Goal: Task Accomplishment & Management: Use online tool/utility

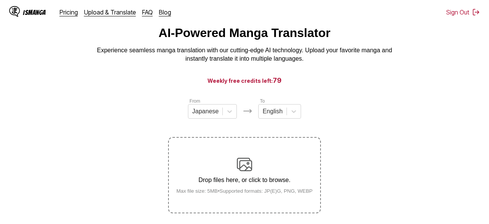
scroll to position [23, 0]
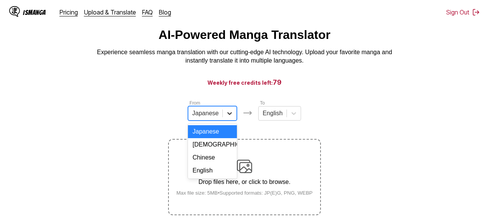
click at [223, 120] on div at bounding box center [230, 114] width 14 height 14
click at [218, 151] on div "Korean" at bounding box center [212, 144] width 49 height 13
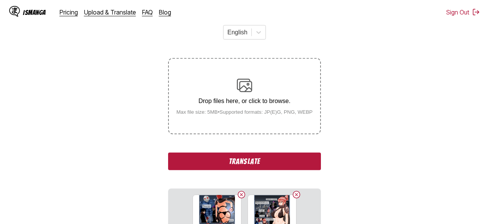
scroll to position [118, 0]
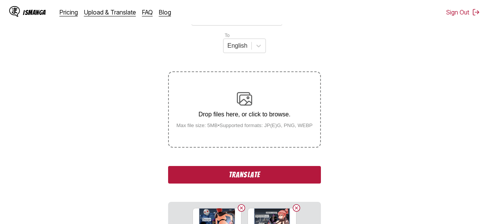
click at [265, 167] on button "Translate" at bounding box center [244, 175] width 153 height 18
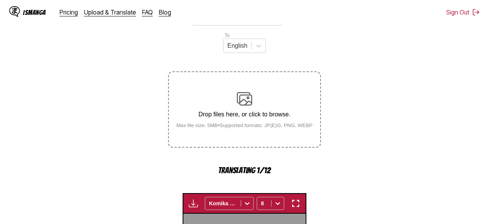
scroll to position [290, 0]
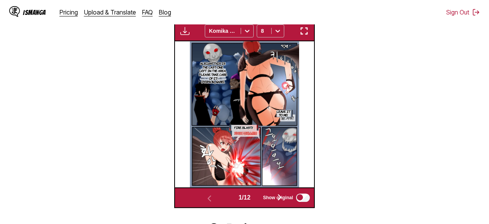
click at [182, 30] on img "button" at bounding box center [184, 30] width 9 height 9
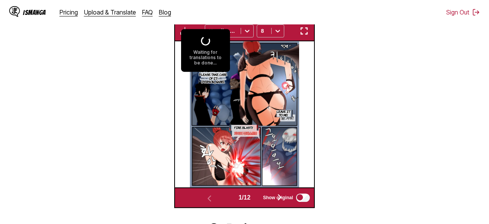
click at [405, 123] on section "From Korean To English Drop files here, or click to browse. Max file size: 5MB …" at bounding box center [244, 20] width 477 height 377
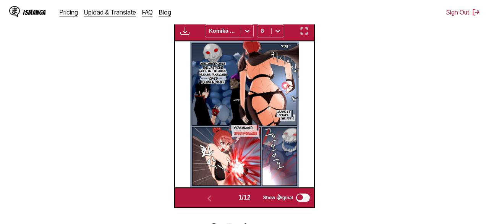
click at [284, 195] on span "Show original" at bounding box center [278, 197] width 30 height 5
click at [272, 195] on span "Show original" at bounding box center [278, 197] width 30 height 5
click at [283, 195] on span "Show original" at bounding box center [278, 197] width 30 height 5
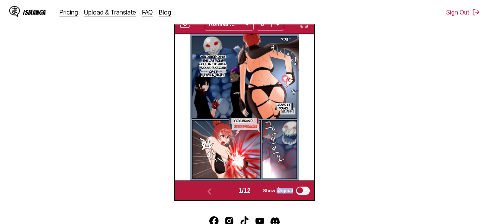
scroll to position [286, 0]
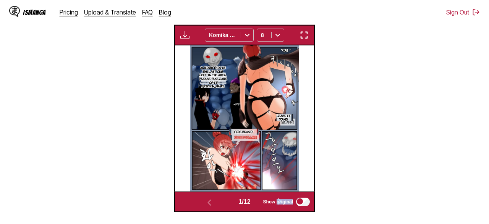
click at [186, 38] on img "button" at bounding box center [184, 35] width 9 height 9
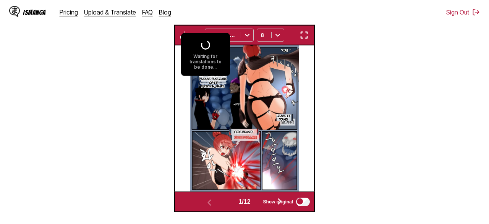
click at [390, 62] on section "From Korean To English Drop files here, or click to browse. Max file size: 5MB …" at bounding box center [244, 24] width 477 height 377
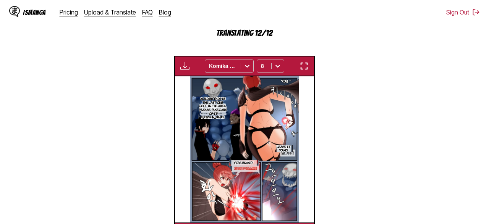
scroll to position [296, 0]
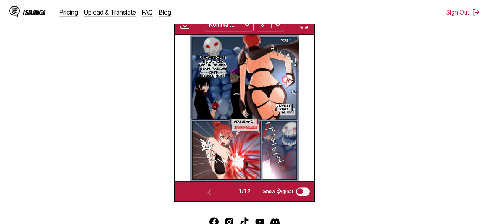
click at [300, 26] on img "button" at bounding box center [303, 24] width 9 height 9
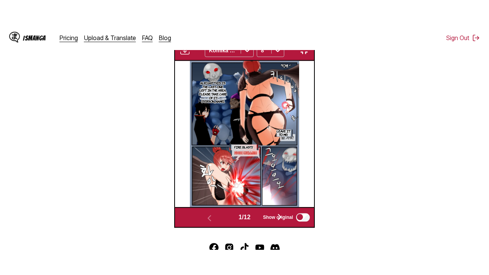
scroll to position [95, 0]
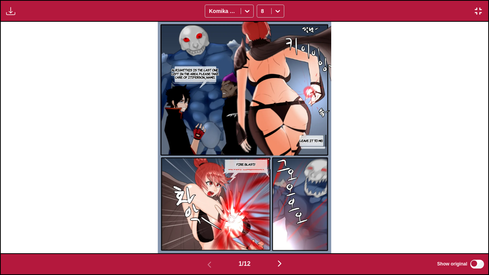
click at [284, 224] on img "button" at bounding box center [279, 263] width 9 height 9
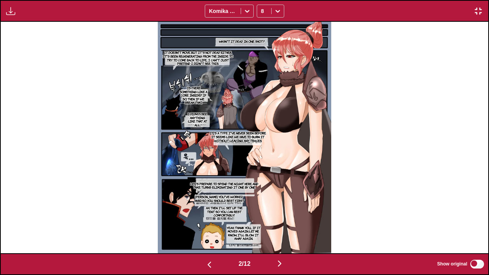
click at [284, 224] on img "button" at bounding box center [279, 263] width 9 height 9
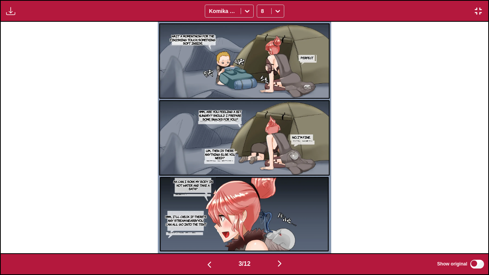
click at [284, 224] on img "button" at bounding box center [279, 263] width 9 height 9
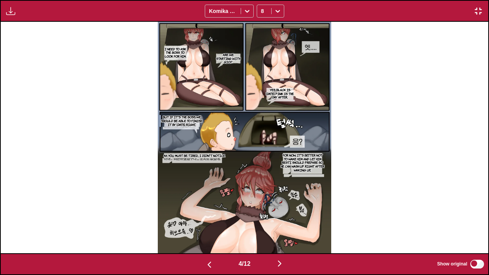
click at [284, 224] on img "button" at bounding box center [279, 263] width 9 height 9
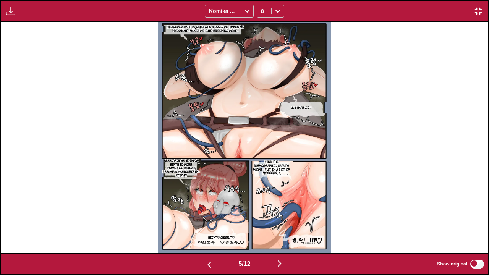
click at [284, 224] on img "button" at bounding box center [279, 263] width 9 height 9
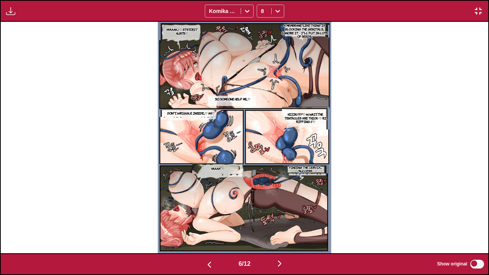
click at [284, 224] on img "button" at bounding box center [279, 263] width 9 height 9
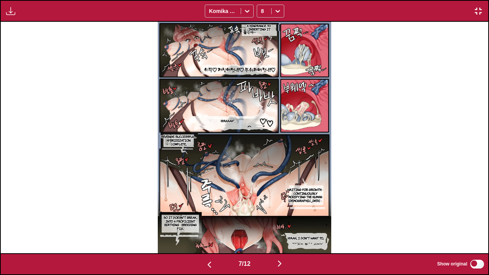
click at [284, 224] on img "button" at bounding box center [279, 263] width 9 height 9
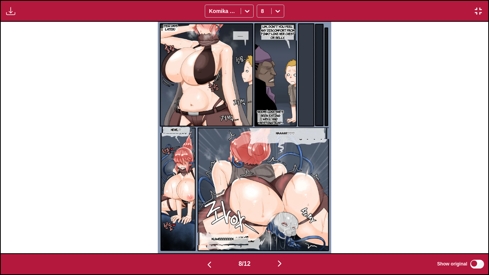
click at [284, 224] on img "button" at bounding box center [279, 263] width 9 height 9
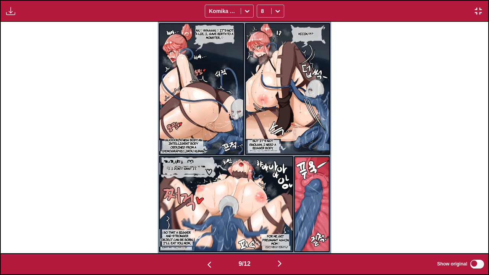
click at [284, 224] on img "button" at bounding box center [279, 263] width 9 height 9
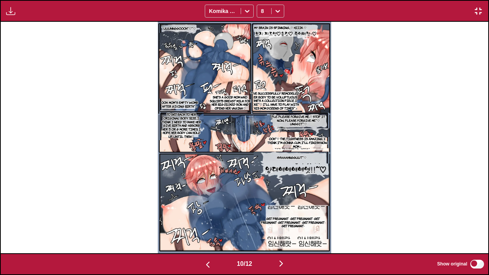
click at [286, 224] on img "button" at bounding box center [281, 263] width 9 height 9
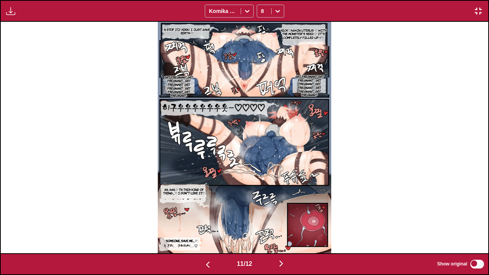
click at [286, 224] on img "button" at bounding box center [281, 263] width 9 height 9
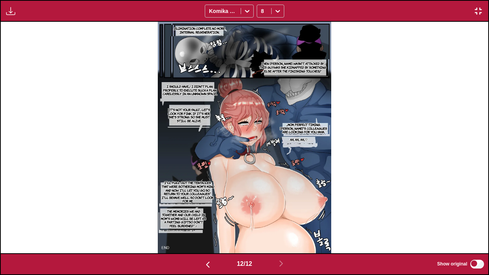
click at [8, 12] on img "button" at bounding box center [10, 10] width 9 height 9
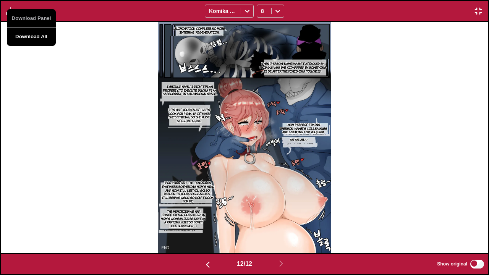
click at [36, 39] on button "Download All" at bounding box center [31, 37] width 49 height 18
click at [479, 13] on img "button" at bounding box center [478, 10] width 9 height 9
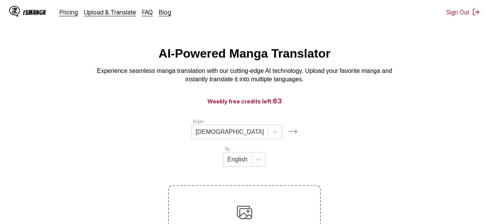
scroll to position [0, 0]
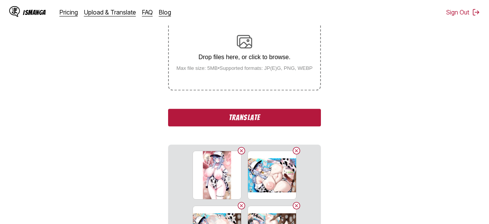
scroll to position [188, 0]
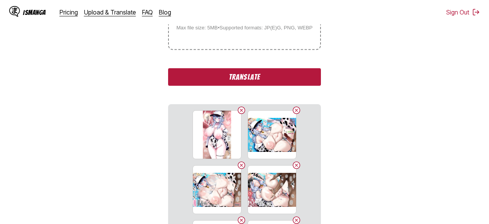
click at [272, 86] on button "Translate" at bounding box center [244, 77] width 153 height 18
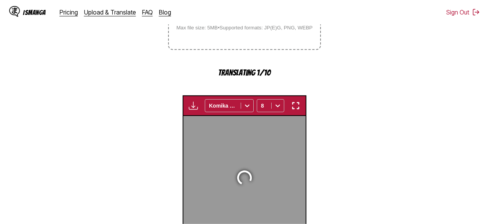
scroll to position [290, 0]
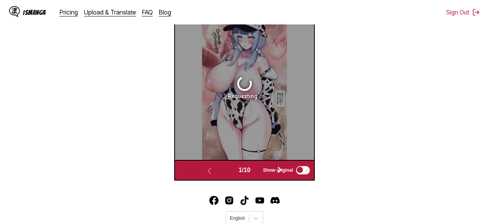
click at [304, 8] on img "button" at bounding box center [303, 3] width 9 height 9
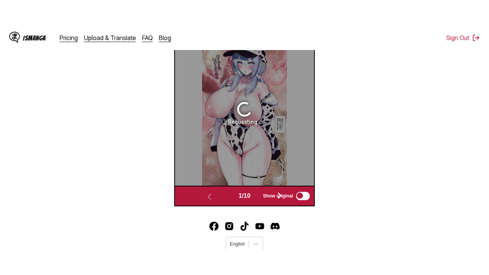
scroll to position [95, 0]
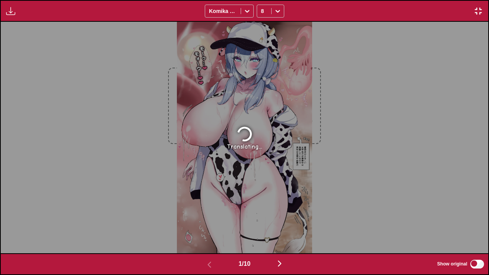
click at [398, 13] on div "Waiting for translations to be done... Komika Axis 8" at bounding box center [244, 11] width 489 height 22
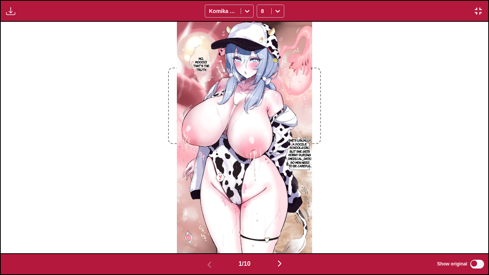
click at [284, 224] on img "button" at bounding box center [279, 263] width 9 height 9
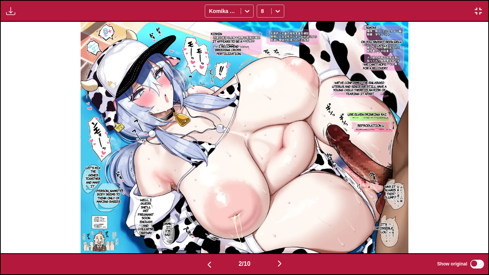
click at [282, 224] on img "button" at bounding box center [279, 263] width 9 height 9
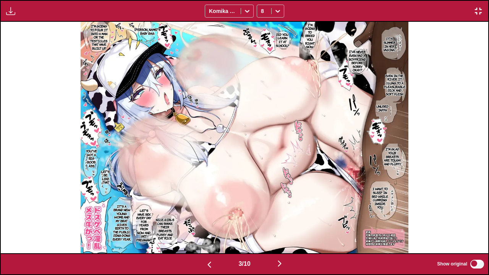
click at [282, 224] on img "button" at bounding box center [279, 263] width 9 height 9
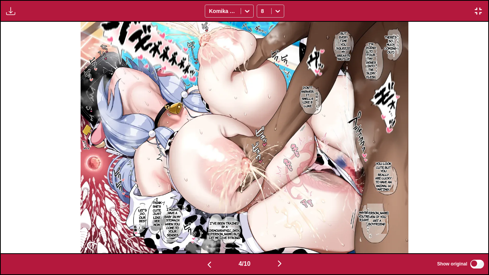
click at [282, 224] on img "button" at bounding box center [279, 263] width 9 height 9
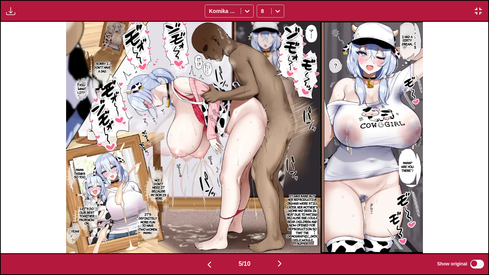
click at [205, 224] on img "button" at bounding box center [209, 264] width 9 height 9
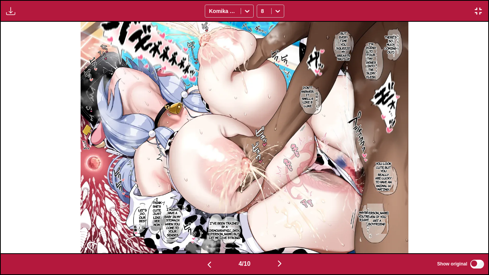
click at [283, 224] on img "button" at bounding box center [279, 263] width 9 height 9
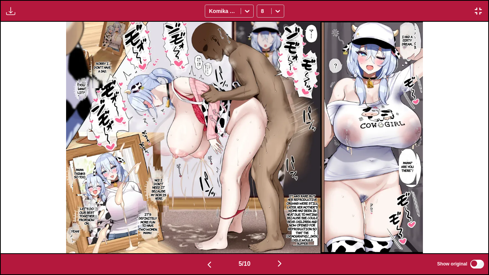
click at [283, 224] on img "button" at bounding box center [279, 263] width 9 height 9
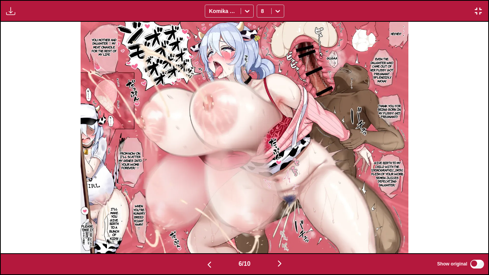
click at [283, 224] on img "button" at bounding box center [279, 263] width 9 height 9
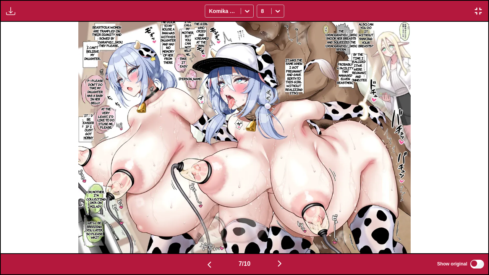
click at [205, 224] on img "button" at bounding box center [209, 264] width 9 height 9
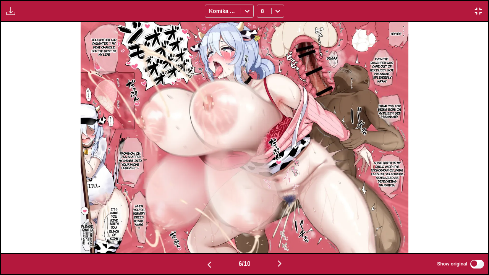
click at [284, 224] on img "button" at bounding box center [279, 263] width 9 height 9
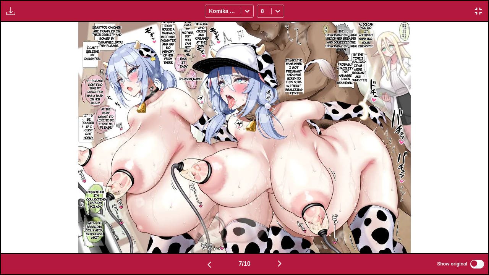
click at [284, 224] on img "button" at bounding box center [279, 263] width 9 height 9
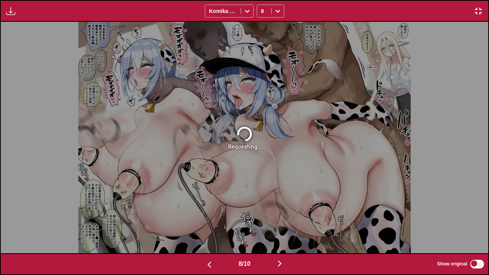
click at [479, 15] on img "button" at bounding box center [478, 10] width 9 height 9
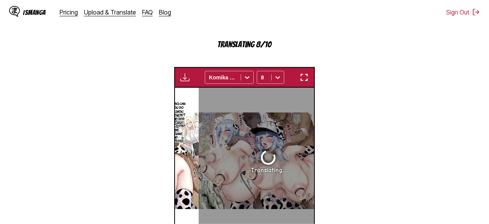
scroll to position [158, 0]
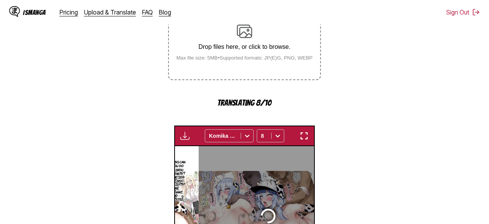
click at [303, 141] on img "button" at bounding box center [303, 135] width 9 height 9
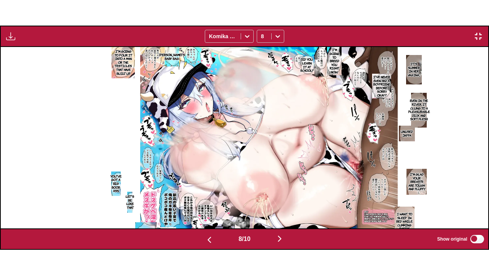
scroll to position [0, 3412]
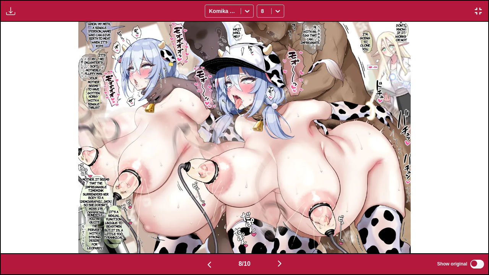
click at [282, 224] on img "button" at bounding box center [279, 263] width 9 height 9
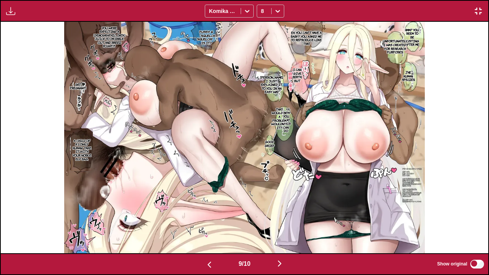
click at [282, 224] on img "button" at bounding box center [279, 263] width 9 height 9
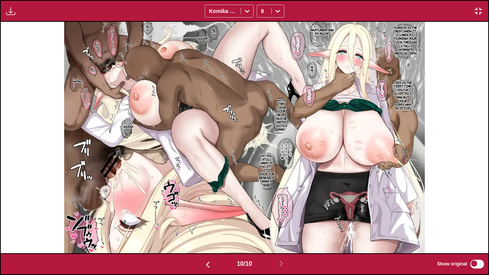
click at [10, 11] on img "button" at bounding box center [10, 10] width 9 height 9
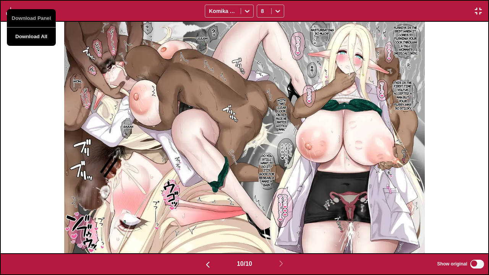
click at [43, 42] on button "Download All" at bounding box center [31, 37] width 49 height 18
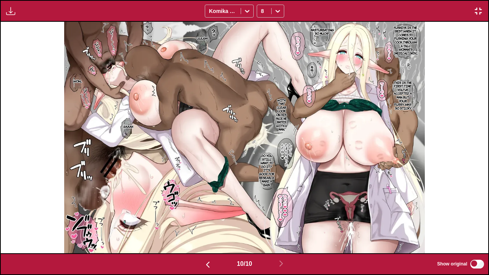
click at [474, 13] on img "button" at bounding box center [478, 10] width 9 height 9
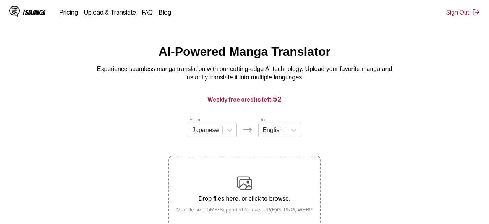
scroll to position [0, 0]
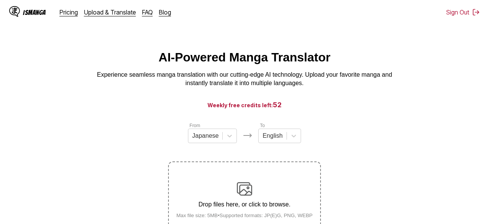
scroll to position [184, 0]
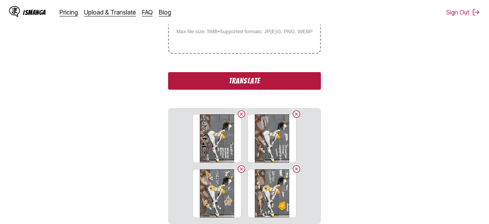
click at [250, 90] on button "Translate" at bounding box center [244, 81] width 153 height 18
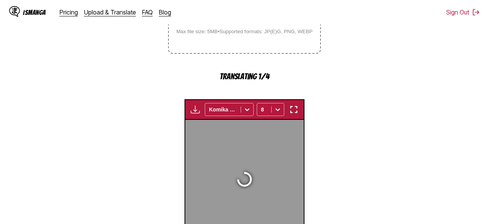
scroll to position [290, 0]
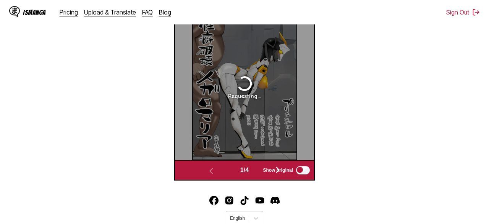
click at [303, 8] on img "button" at bounding box center [303, 3] width 9 height 9
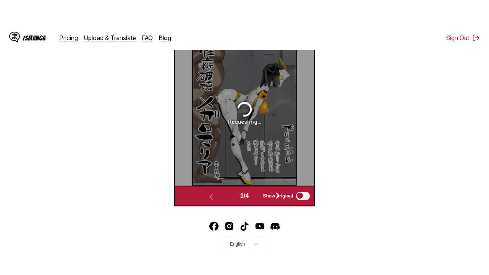
scroll to position [95, 0]
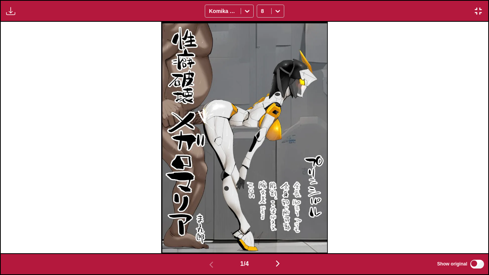
click at [282, 224] on img "button" at bounding box center [277, 263] width 9 height 9
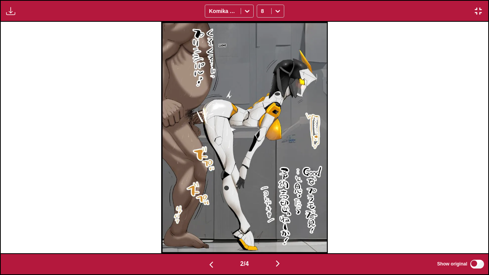
click at [282, 224] on img "button" at bounding box center [277, 263] width 9 height 9
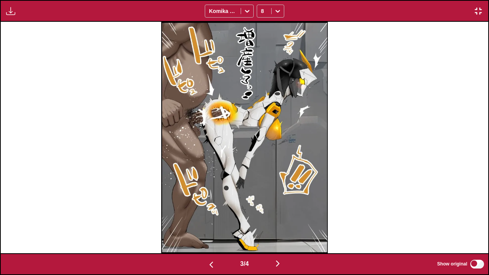
click at [282, 224] on img "button" at bounding box center [277, 263] width 9 height 9
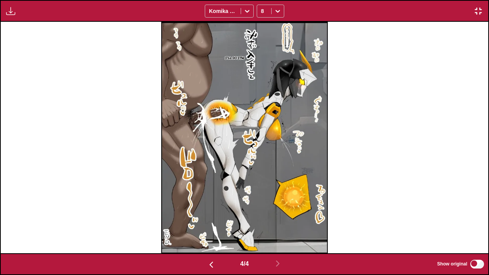
click at [478, 14] on img "button" at bounding box center [478, 10] width 9 height 9
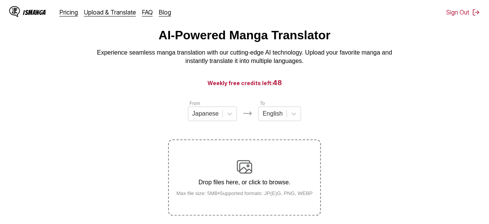
scroll to position [6, 0]
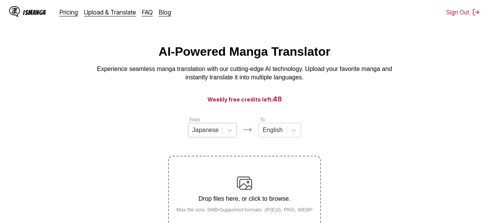
click at [221, 136] on div "Japanese" at bounding box center [205, 130] width 34 height 11
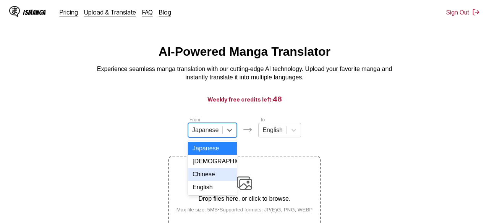
click at [219, 181] on div "Chinese" at bounding box center [212, 174] width 49 height 13
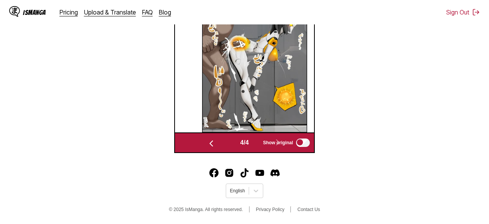
scroll to position [0, 0]
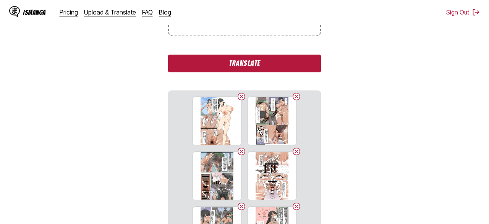
scroll to position [201, 0]
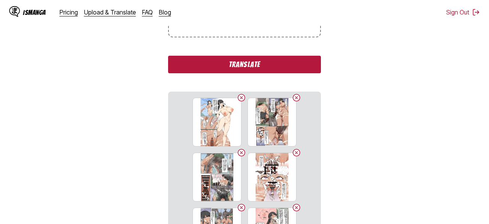
click at [231, 73] on button "Translate" at bounding box center [244, 65] width 153 height 18
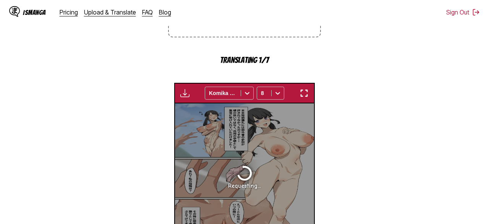
scroll to position [290, 0]
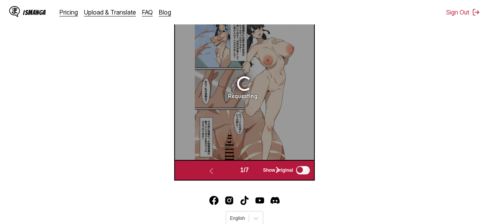
click at [305, 8] on img "button" at bounding box center [303, 3] width 9 height 9
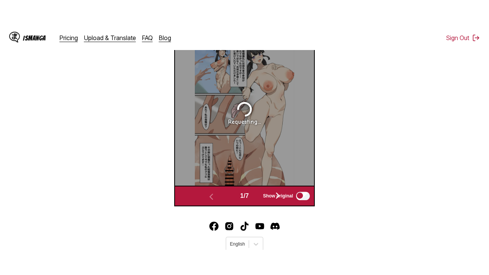
scroll to position [95, 0]
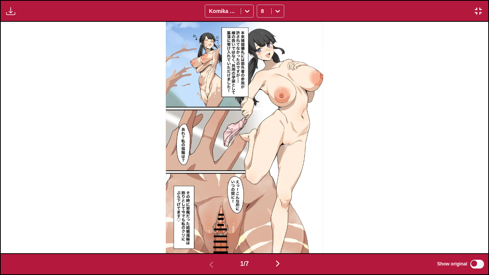
click at [477, 13] on img "button" at bounding box center [478, 10] width 9 height 9
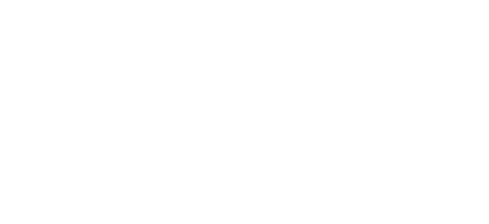
scroll to position [0, 0]
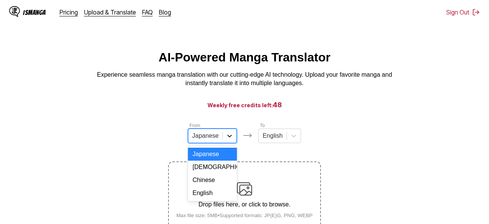
click at [223, 143] on div at bounding box center [230, 136] width 14 height 14
click at [217, 161] on div "Japanese" at bounding box center [212, 154] width 49 height 13
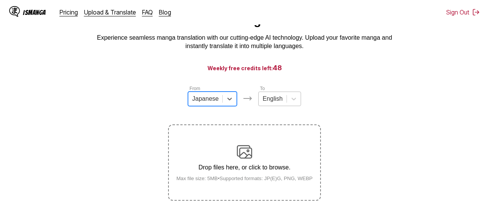
click at [277, 106] on div "English" at bounding box center [279, 99] width 42 height 15
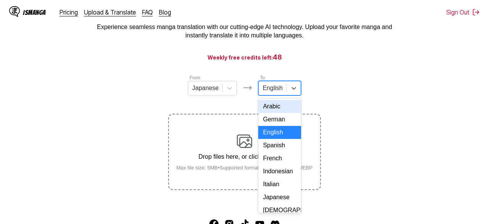
scroll to position [52, 0]
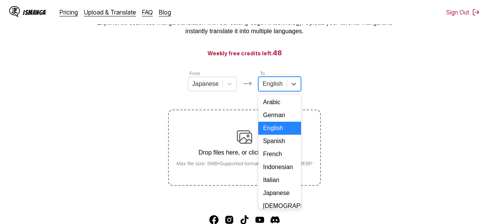
click at [280, 135] on div "English" at bounding box center [279, 128] width 42 height 13
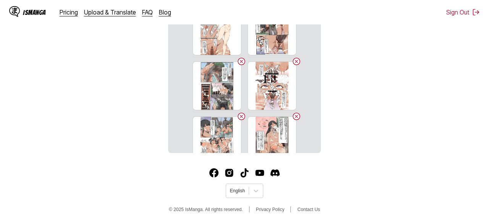
scroll to position [137, 0]
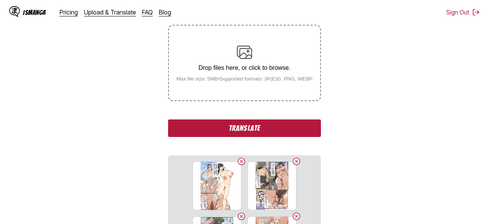
click at [250, 137] on button "Translate" at bounding box center [244, 129] width 153 height 18
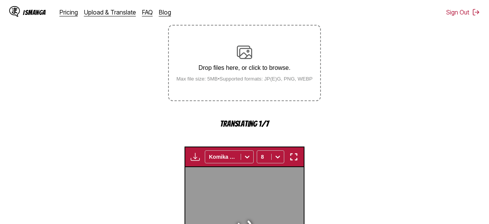
scroll to position [290, 0]
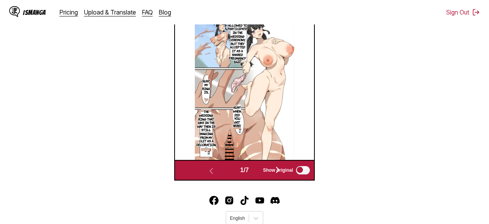
click at [303, 8] on img "button" at bounding box center [303, 3] width 9 height 9
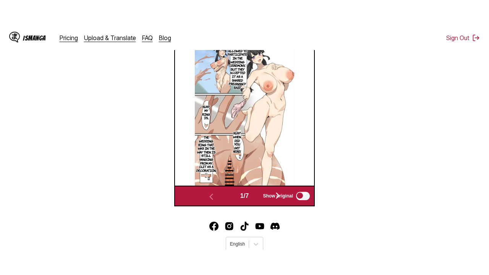
scroll to position [95, 0]
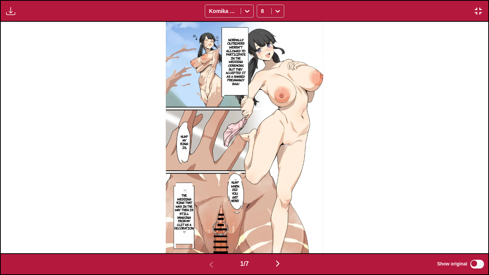
click at [282, 224] on img "button" at bounding box center [277, 263] width 9 height 9
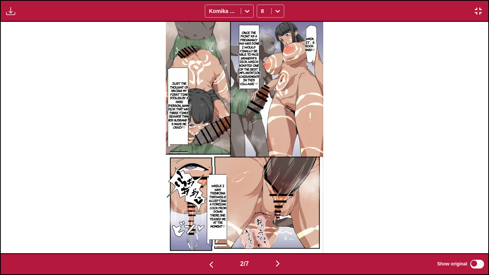
click at [282, 224] on img "button" at bounding box center [277, 263] width 9 height 9
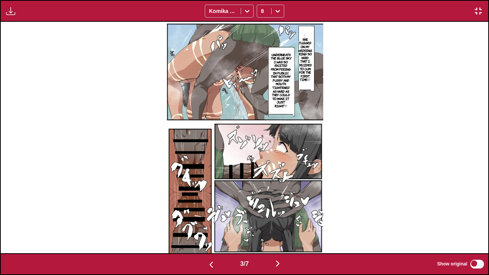
click at [282, 224] on img "button" at bounding box center [277, 263] width 9 height 9
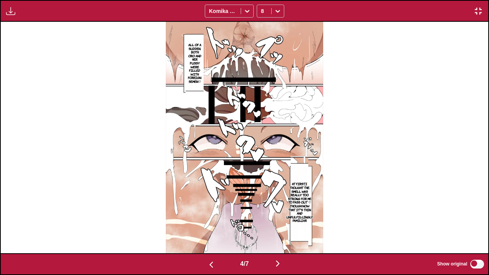
click at [282, 224] on img "button" at bounding box center [277, 263] width 9 height 9
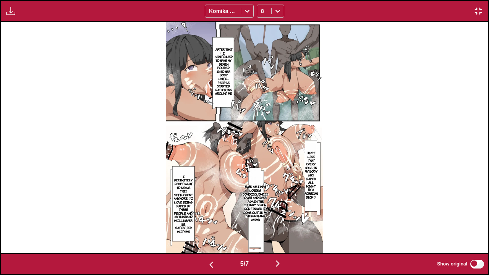
click at [282, 224] on img "button" at bounding box center [277, 263] width 9 height 9
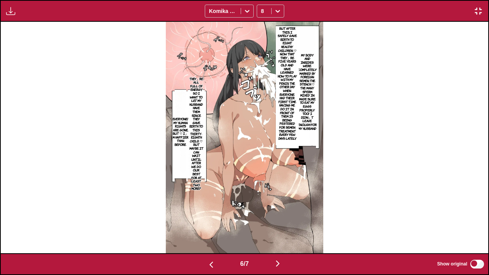
click at [282, 224] on img "button" at bounding box center [277, 263] width 9 height 9
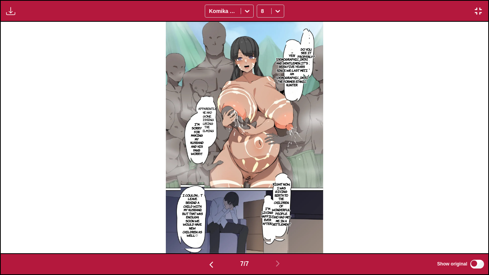
click at [14, 13] on img "button" at bounding box center [10, 10] width 9 height 9
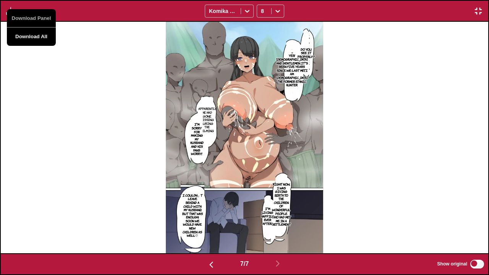
click at [31, 38] on button "Download All" at bounding box center [31, 37] width 49 height 18
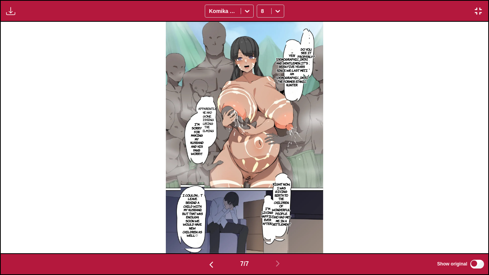
click at [481, 16] on img "button" at bounding box center [478, 10] width 9 height 9
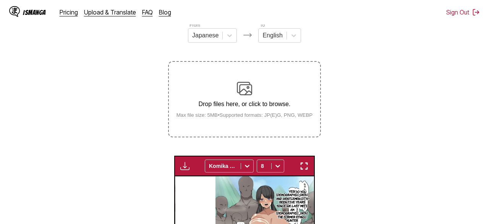
scroll to position [0, 0]
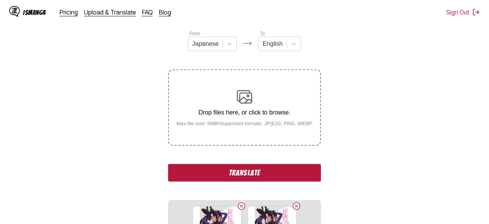
scroll to position [89, 0]
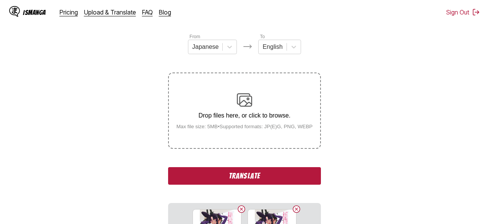
click at [275, 185] on button "Translate" at bounding box center [244, 176] width 153 height 18
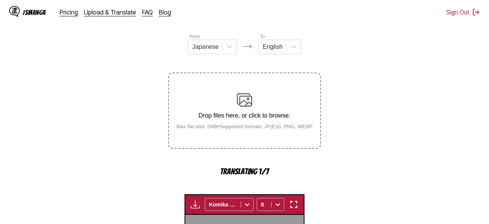
scroll to position [290, 0]
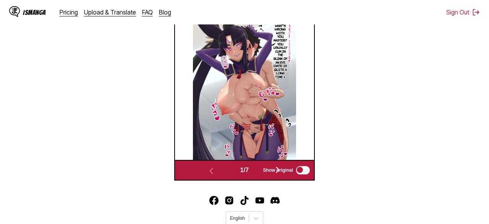
click at [304, 8] on img "button" at bounding box center [303, 3] width 9 height 9
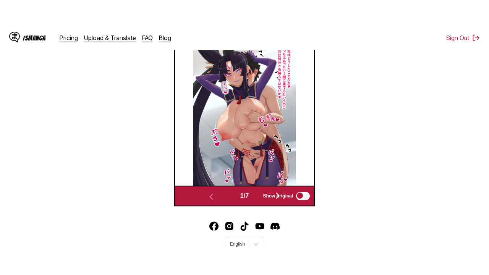
scroll to position [95, 0]
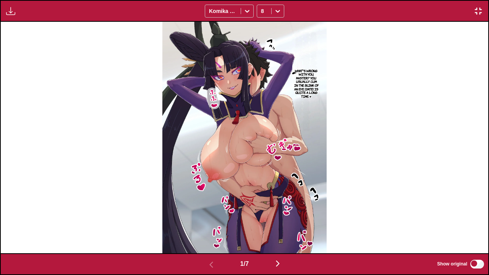
click at [282, 224] on img "button" at bounding box center [277, 263] width 9 height 9
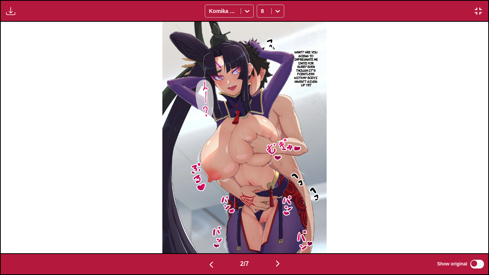
click at [282, 224] on img "button" at bounding box center [277, 263] width 9 height 9
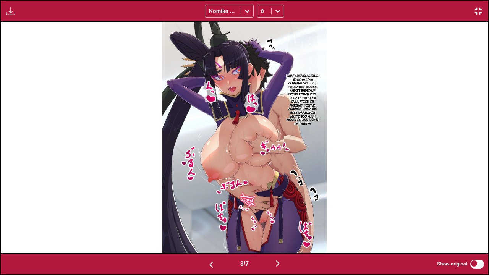
click at [282, 224] on img "button" at bounding box center [277, 263] width 9 height 9
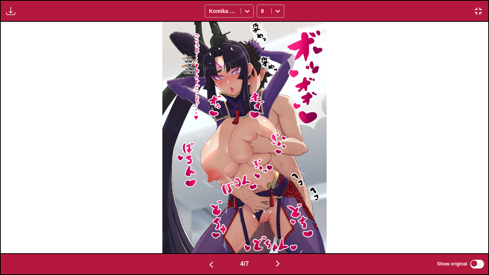
click at [282, 224] on img "button" at bounding box center [277, 263] width 9 height 9
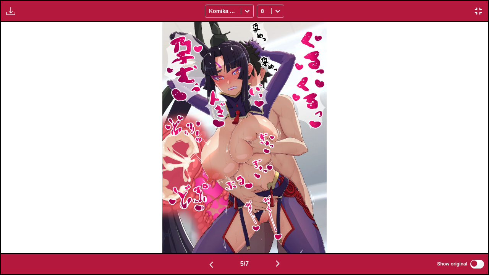
click at [282, 224] on img "button" at bounding box center [277, 263] width 9 height 9
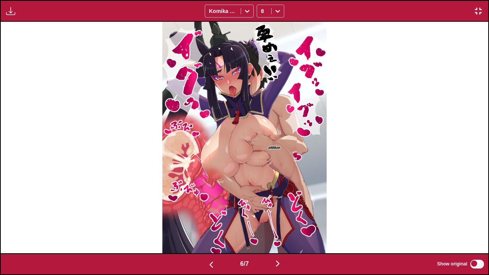
click at [282, 224] on img "button" at bounding box center [277, 263] width 9 height 9
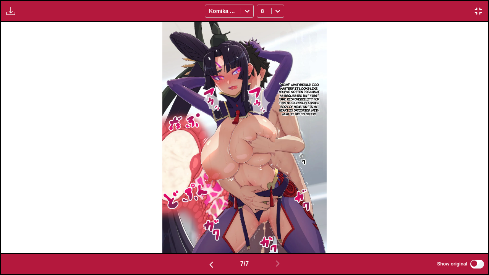
click at [8, 11] on img "button" at bounding box center [10, 10] width 9 height 9
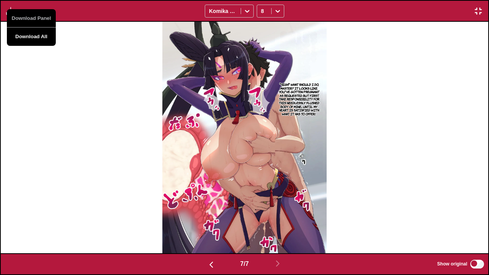
click at [40, 42] on button "Download All" at bounding box center [31, 37] width 49 height 18
click at [478, 8] on img "button" at bounding box center [478, 10] width 9 height 9
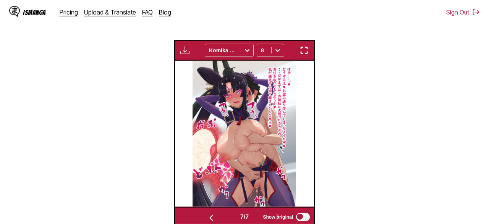
scroll to position [0, 814]
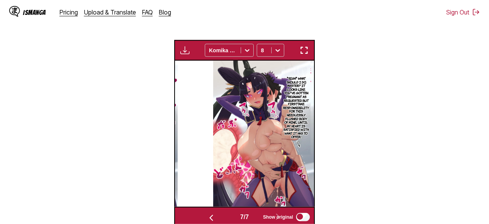
click at [304, 55] on img "button" at bounding box center [303, 50] width 9 height 9
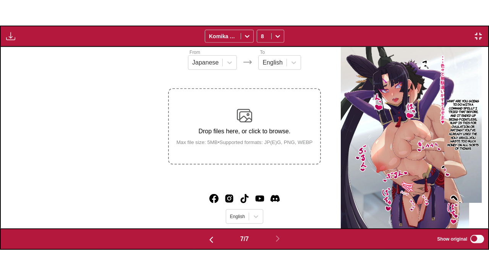
scroll to position [0, 2925]
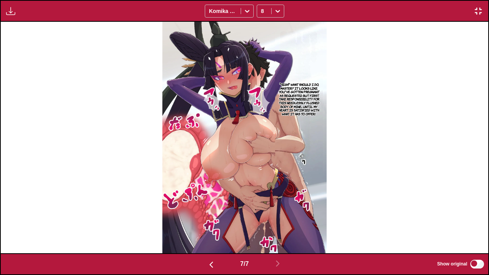
click at [295, 93] on p "*sigh* What should I do, Master? It looks like you've gotten pregnant as reques…" at bounding box center [299, 99] width 48 height 36
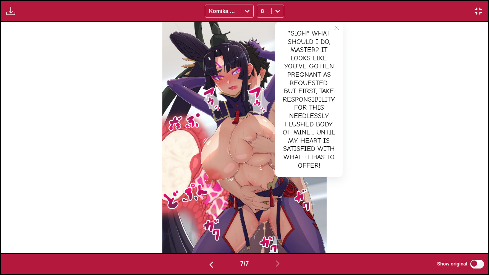
click at [295, 93] on div "*sigh* What should I do, Master? It looks like you've gotten pregnant as reques…" at bounding box center [309, 99] width 68 height 155
click at [217, 105] on img at bounding box center [244, 137] width 164 height 231
click at [334, 31] on icon "close-tooltip" at bounding box center [336, 27] width 5 height 5
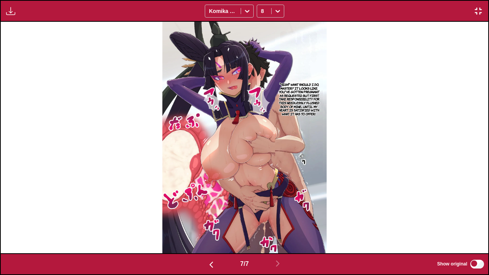
click at [481, 12] on img "button" at bounding box center [478, 10] width 9 height 9
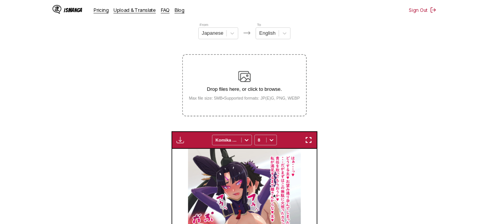
scroll to position [0, 814]
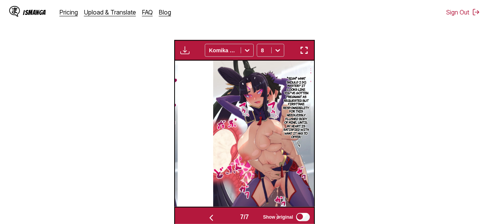
click at [300, 55] on img "button" at bounding box center [303, 50] width 9 height 9
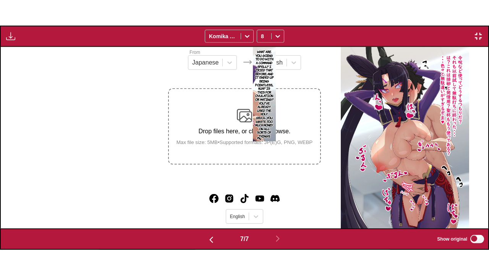
scroll to position [0, 2925]
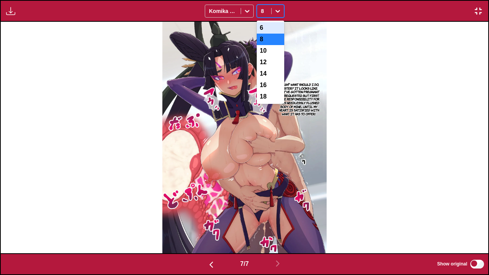
click at [280, 11] on icon at bounding box center [277, 11] width 5 height 3
click at [280, 57] on div "10" at bounding box center [271, 50] width 28 height 11
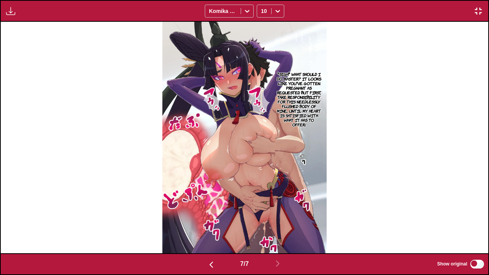
click at [207, 224] on img "button" at bounding box center [211, 264] width 9 height 9
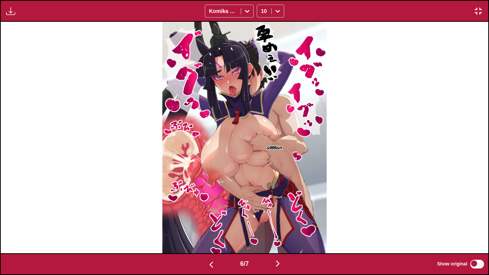
click at [207, 224] on img "button" at bounding box center [211, 264] width 9 height 9
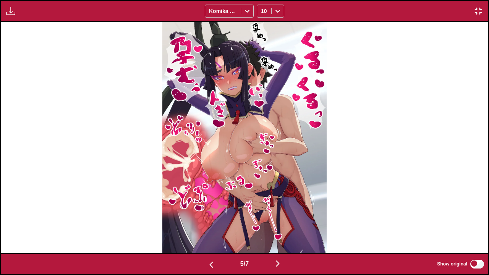
click at [207, 224] on img "button" at bounding box center [211, 264] width 9 height 9
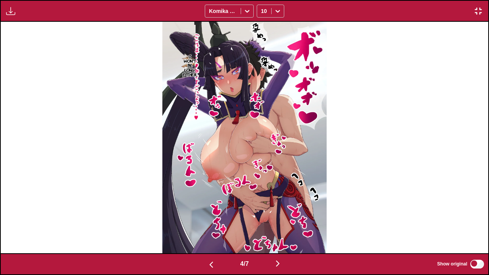
click at [207, 224] on img "button" at bounding box center [211, 264] width 9 height 9
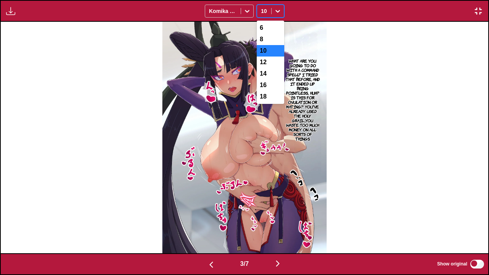
click at [282, 10] on icon at bounding box center [278, 11] width 8 height 8
click at [277, 41] on div "8" at bounding box center [271, 39] width 28 height 11
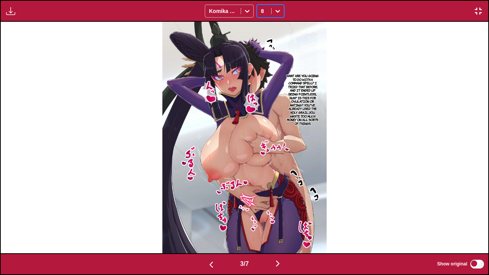
click at [279, 15] on icon at bounding box center [278, 11] width 8 height 8
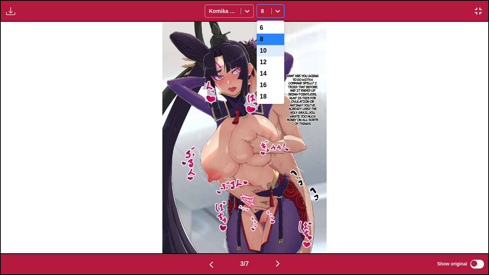
click at [277, 56] on div "10" at bounding box center [271, 50] width 28 height 11
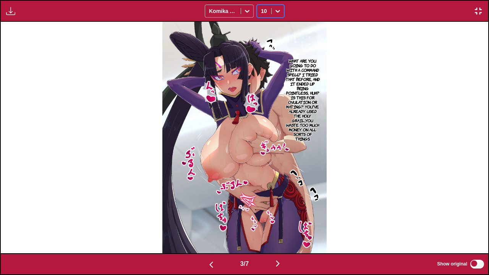
click at [208, 224] on img "button" at bounding box center [211, 264] width 9 height 9
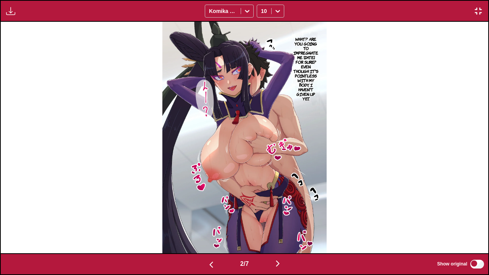
click at [208, 224] on img "button" at bounding box center [211, 264] width 9 height 9
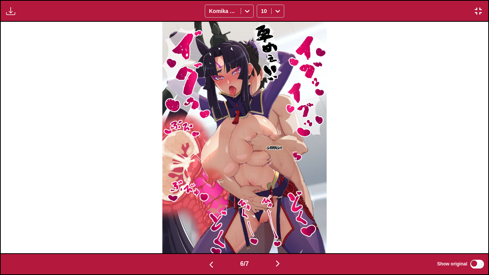
scroll to position [0, 2925]
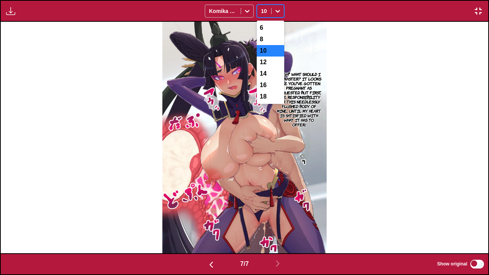
click at [271, 13] on div "10" at bounding box center [264, 11] width 14 height 11
click at [275, 43] on div "8" at bounding box center [271, 39] width 28 height 11
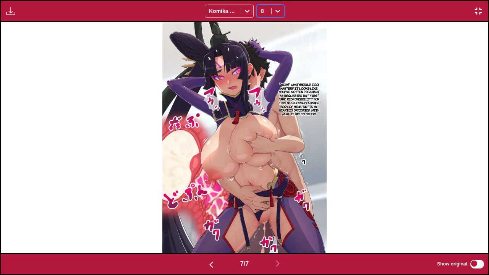
click at [476, 15] on img "button" at bounding box center [478, 10] width 9 height 9
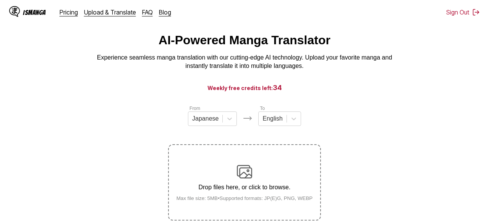
scroll to position [0, 0]
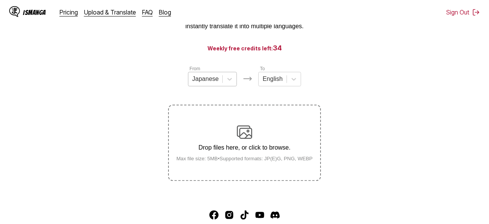
scroll to position [108, 0]
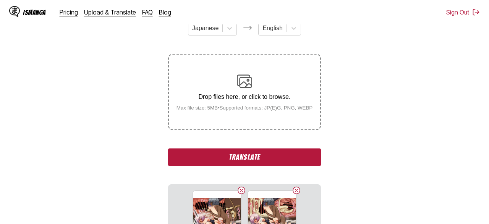
click at [282, 166] on button "Translate" at bounding box center [244, 158] width 153 height 18
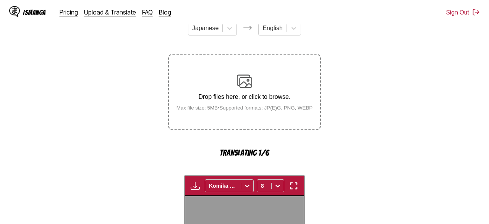
scroll to position [290, 0]
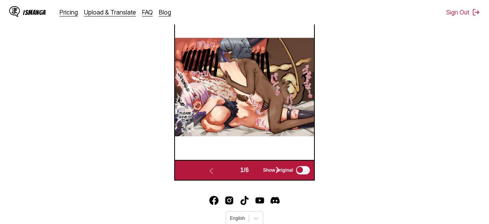
click at [299, 8] on img "button" at bounding box center [303, 3] width 9 height 9
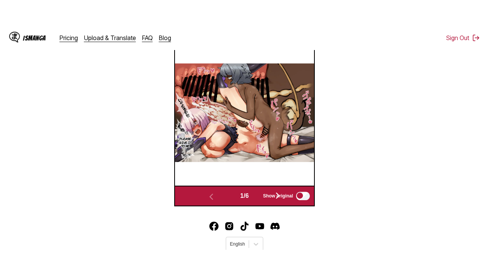
scroll to position [95, 0]
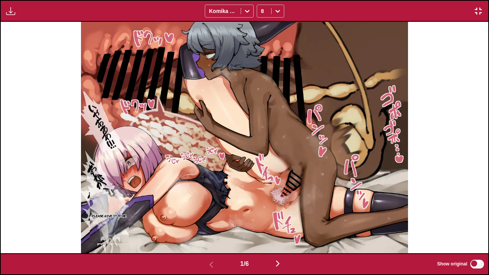
click at [282, 224] on img "button" at bounding box center [277, 263] width 9 height 9
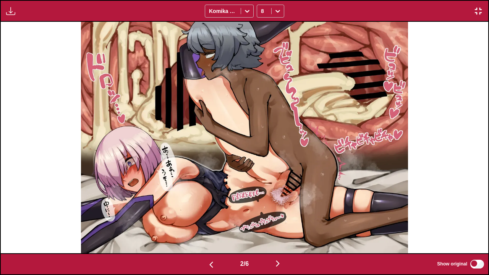
click at [282, 224] on img "button" at bounding box center [277, 263] width 9 height 9
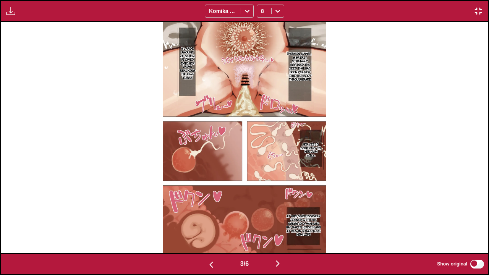
click at [282, 224] on img "button" at bounding box center [277, 263] width 9 height 9
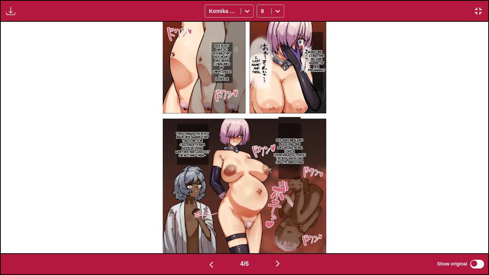
click at [282, 224] on img "button" at bounding box center [277, 263] width 9 height 9
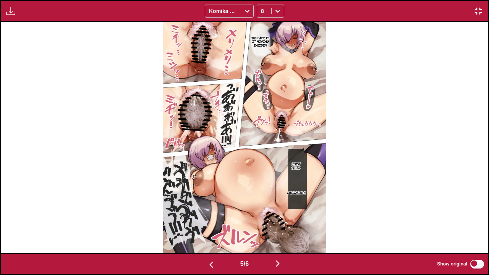
click at [209, 224] on img "button" at bounding box center [211, 264] width 9 height 9
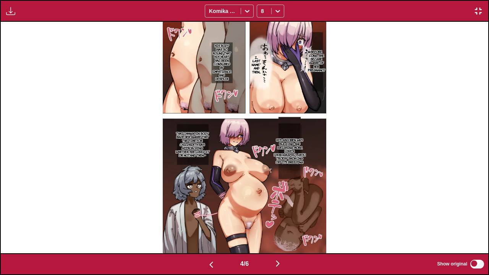
click at [282, 224] on img "button" at bounding box center [277, 263] width 9 height 9
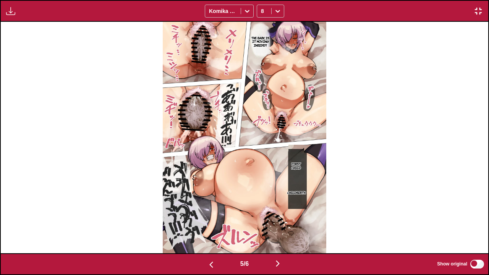
click at [282, 224] on img "button" at bounding box center [277, 263] width 9 height 9
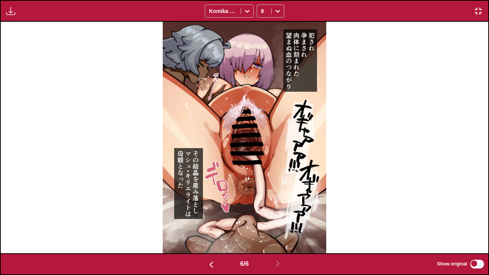
click at [207, 224] on img "button" at bounding box center [211, 264] width 9 height 9
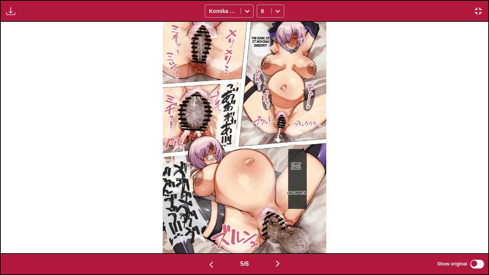
click at [282, 224] on img "button" at bounding box center [277, 263] width 9 height 9
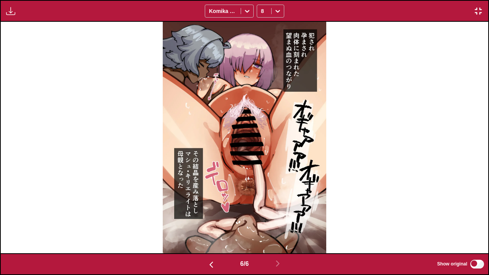
click at [207, 224] on img "button" at bounding box center [211, 264] width 9 height 9
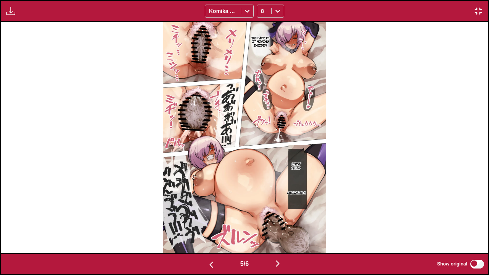
click at [207, 224] on img "button" at bounding box center [211, 264] width 9 height 9
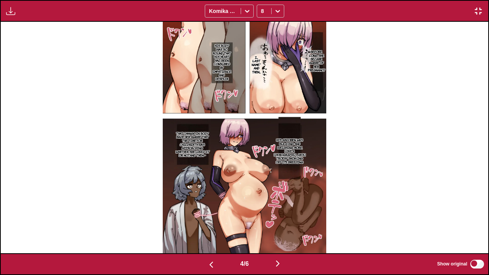
click at [207, 224] on img "button" at bounding box center [211, 264] width 9 height 9
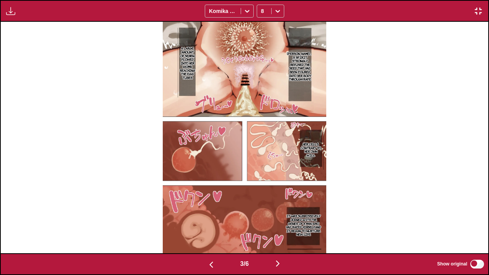
click at [207, 224] on img "button" at bounding box center [211, 264] width 9 height 9
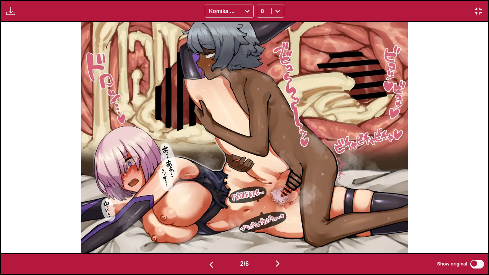
click at [207, 224] on img "button" at bounding box center [211, 264] width 9 height 9
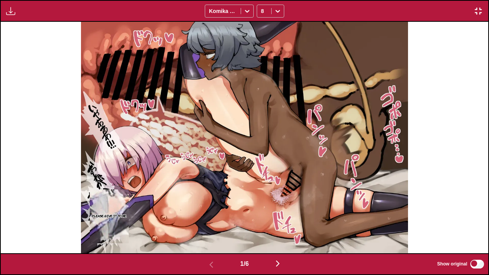
click at [283, 224] on button "button" at bounding box center [278, 264] width 46 height 11
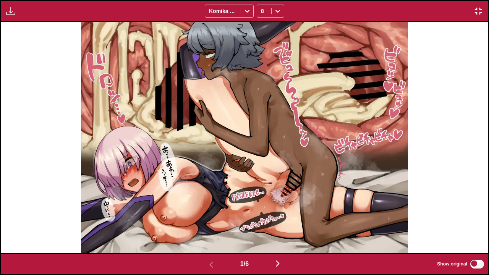
click at [283, 224] on button "button" at bounding box center [278, 264] width 46 height 11
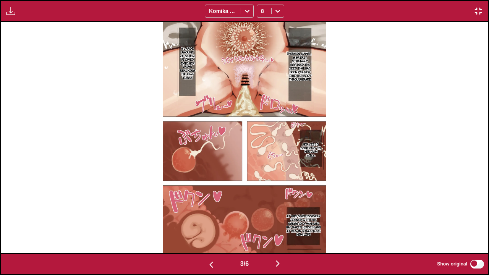
click at [283, 224] on button "button" at bounding box center [278, 264] width 46 height 11
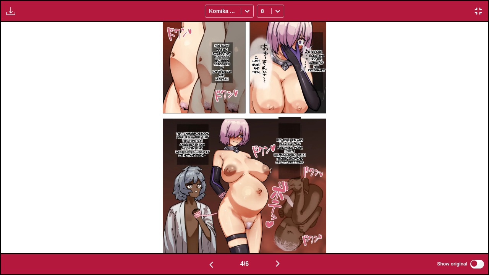
click at [283, 224] on button "button" at bounding box center [278, 264] width 46 height 11
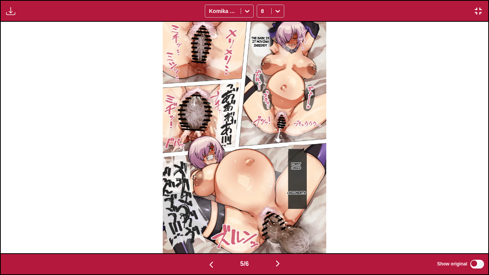
click at [283, 224] on button "button" at bounding box center [278, 264] width 46 height 11
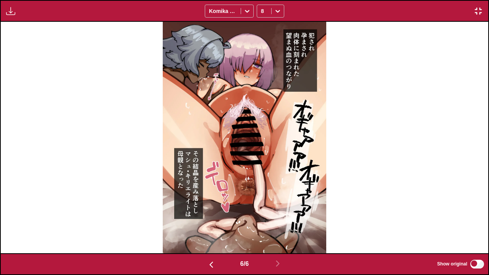
click at [5, 11] on button "button" at bounding box center [11, 11] width 14 height 10
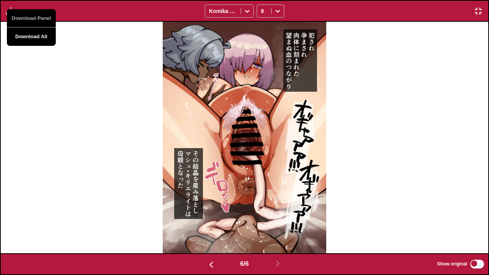
click at [37, 36] on button "Download All" at bounding box center [31, 37] width 49 height 18
click at [481, 11] on img "button" at bounding box center [478, 10] width 9 height 9
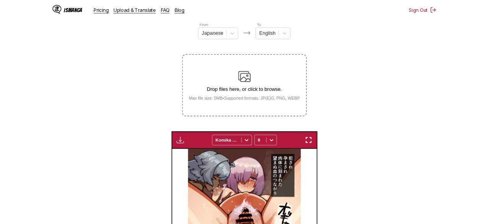
scroll to position [0, 679]
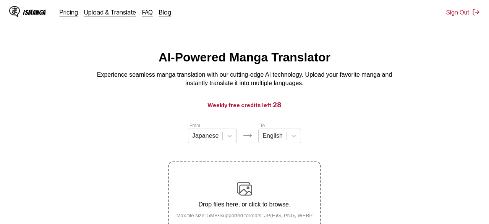
scroll to position [108, 0]
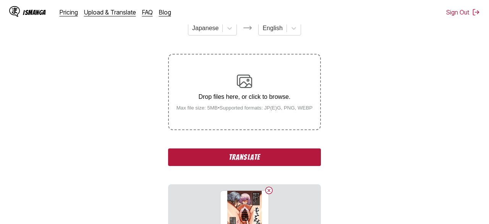
click at [263, 166] on button "Translate" at bounding box center [244, 158] width 153 height 18
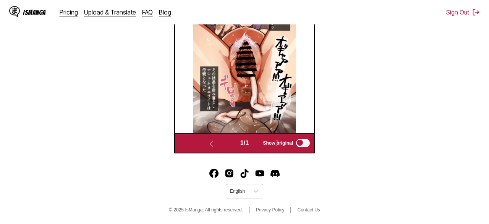
scroll to position [260, 0]
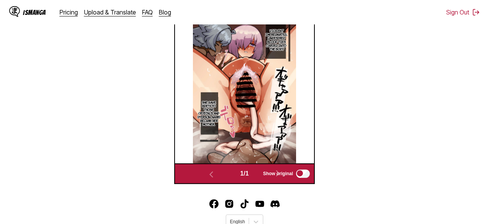
click at [188, 11] on img "button" at bounding box center [184, 6] width 9 height 9
click at [211, 23] on button "Download Panel" at bounding box center [205, 14] width 49 height 18
click at [374, 128] on section "From Japanese To English Drop files here, or click to browse. Max file size: 5M…" at bounding box center [244, 23] width 477 height 322
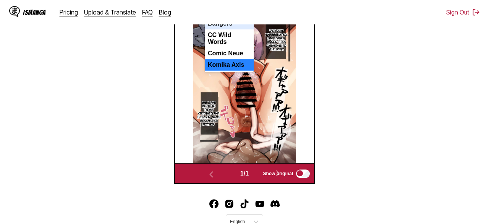
click at [226, 11] on div at bounding box center [223, 7] width 28 height 8
click at [229, 29] on div "Bangers" at bounding box center [229, 23] width 49 height 11
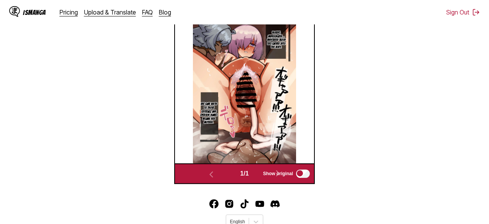
click at [232, 11] on div at bounding box center [223, 7] width 28 height 8
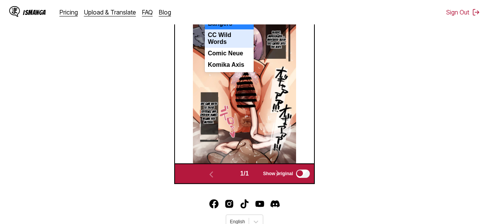
click at [232, 48] on div "CC Wild Words" at bounding box center [229, 38] width 49 height 18
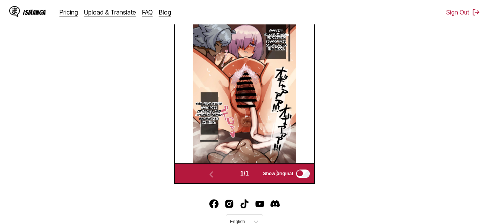
click at [237, 11] on div at bounding box center [223, 7] width 28 height 8
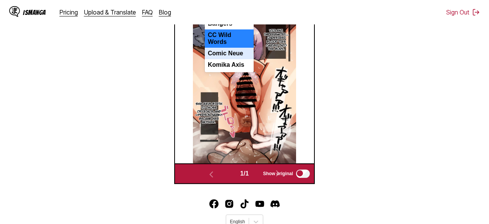
click at [239, 59] on div "Comic Neue" at bounding box center [229, 53] width 49 height 11
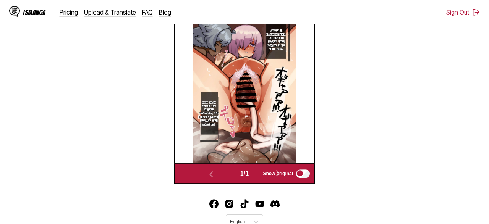
click at [237, 11] on div at bounding box center [223, 7] width 28 height 8
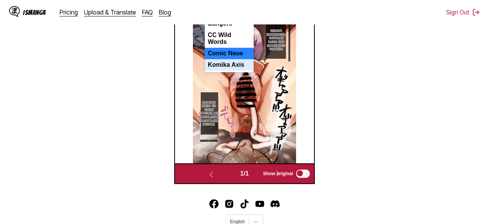
click at [238, 71] on div "Komika Axis" at bounding box center [229, 64] width 49 height 11
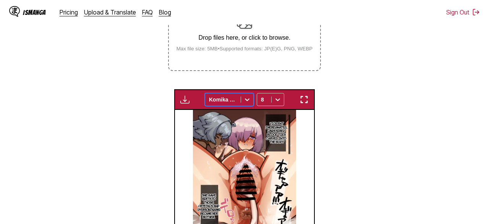
scroll to position [159, 0]
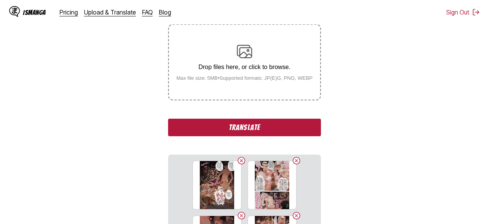
scroll to position [137, 0]
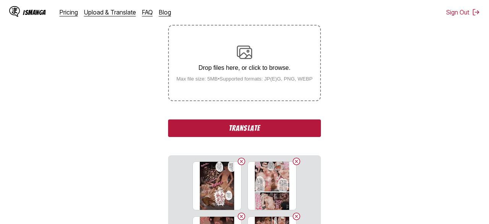
click at [258, 137] on button "Translate" at bounding box center [244, 129] width 153 height 18
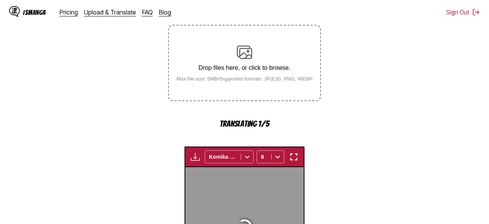
scroll to position [290, 0]
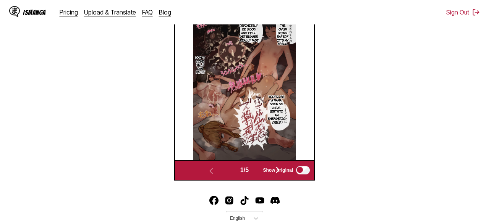
click at [304, 8] on img "button" at bounding box center [303, 3] width 9 height 9
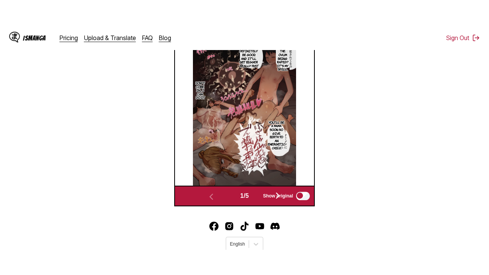
scroll to position [95, 0]
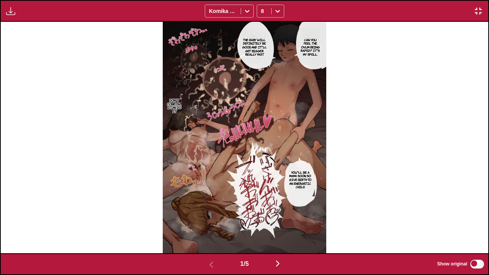
click at [388, 120] on div "Can you feel the ovum being raped? It's my spell. The baby will definitely be g…" at bounding box center [244, 137] width 487 height 231
click at [282, 224] on img "button" at bounding box center [277, 263] width 9 height 9
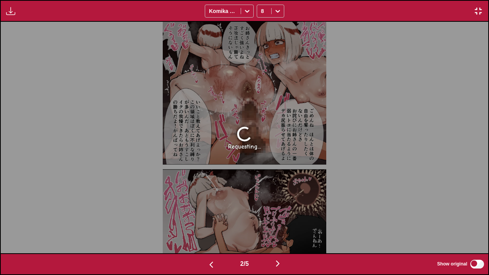
click at [207, 224] on img "button" at bounding box center [211, 264] width 9 height 9
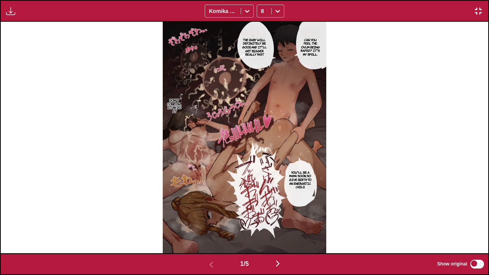
click at [282, 224] on img "button" at bounding box center [277, 263] width 9 height 9
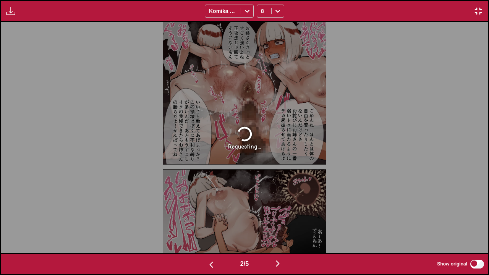
click at [207, 224] on img "button" at bounding box center [211, 264] width 9 height 9
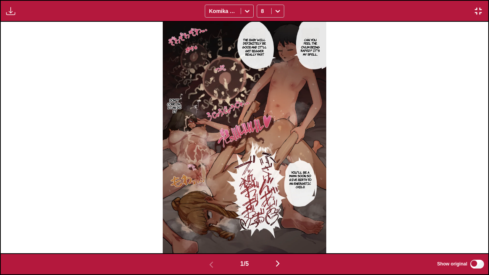
click at [282, 224] on img "button" at bounding box center [277, 263] width 9 height 9
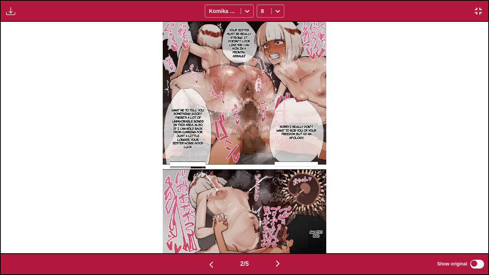
click at [282, 224] on img "button" at bounding box center [277, 263] width 9 height 9
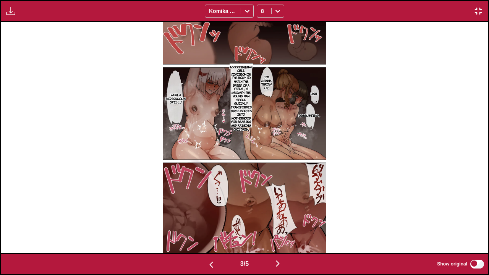
click at [282, 224] on img "button" at bounding box center [277, 263] width 9 height 9
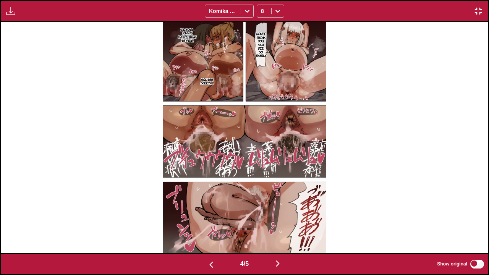
click at [282, 224] on img "button" at bounding box center [277, 263] width 9 height 9
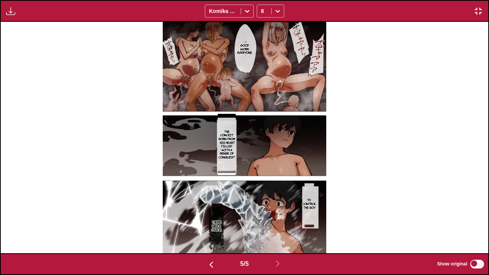
click at [207, 224] on img "button" at bounding box center [211, 264] width 9 height 9
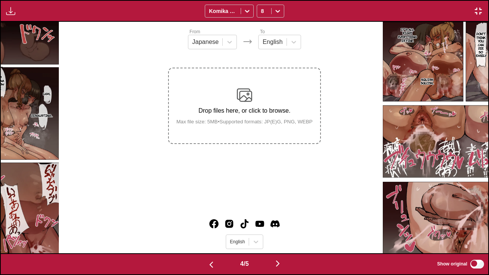
click at [207, 224] on img "button" at bounding box center [211, 264] width 9 height 9
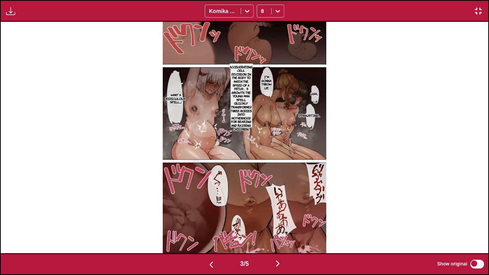
click at [207, 224] on img "button" at bounding box center [211, 264] width 9 height 9
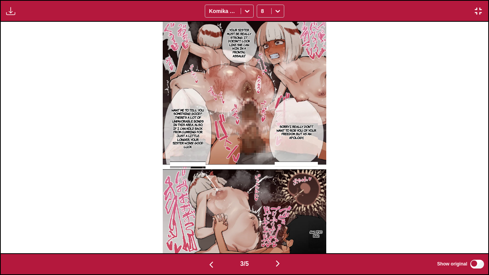
click at [207, 224] on img "button" at bounding box center [211, 264] width 9 height 9
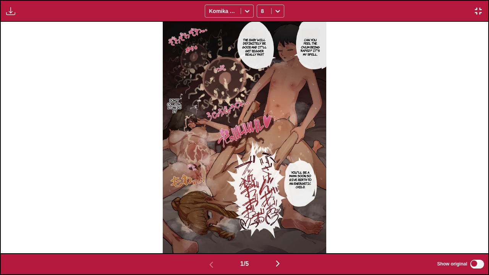
click at [14, 13] on img "button" at bounding box center [10, 10] width 9 height 9
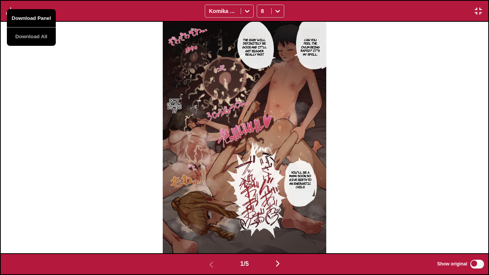
click at [26, 17] on button "Download Panel" at bounding box center [31, 18] width 49 height 18
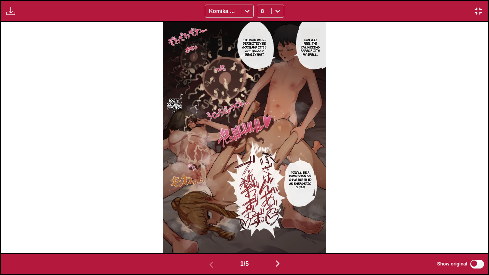
click at [480, 12] on img "button" at bounding box center [478, 10] width 9 height 9
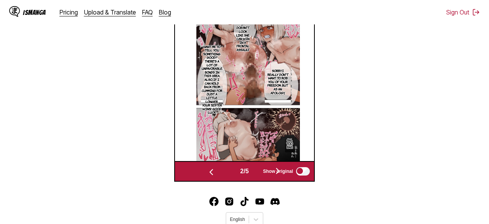
scroll to position [251, 0]
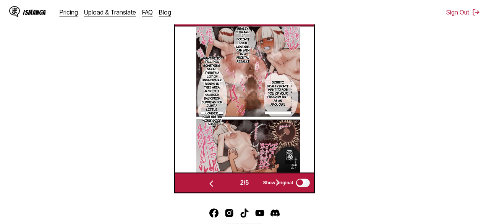
click at [187, 21] on img "button" at bounding box center [184, 15] width 9 height 9
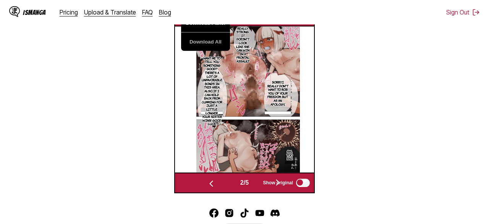
click at [194, 32] on button "Download Panel" at bounding box center [205, 23] width 49 height 18
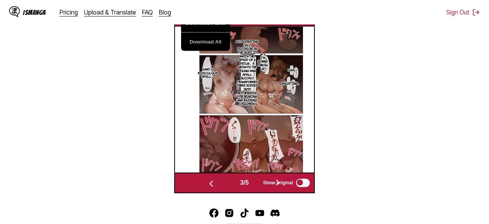
click at [215, 32] on button "Download Panel" at bounding box center [205, 23] width 49 height 18
click at [349, 76] on section "From Japanese To English Drop files here, or click to browse. Max file size: 5M…" at bounding box center [244, 32] width 477 height 322
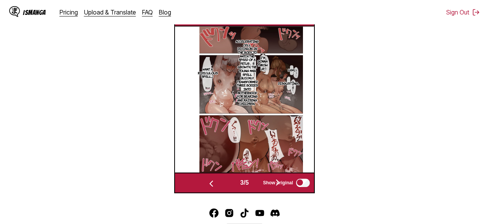
click at [188, 21] on img "button" at bounding box center [184, 15] width 9 height 9
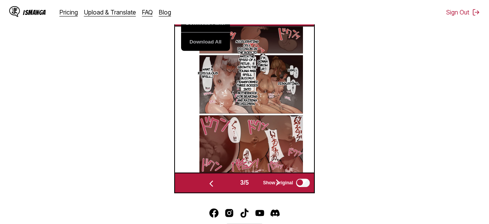
click at [338, 164] on section "From Japanese To English Drop files here, or click to browse. Max file size: 5M…" at bounding box center [244, 32] width 477 height 322
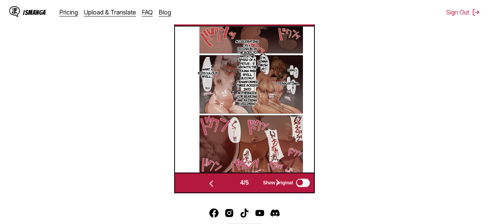
scroll to position [0, 407]
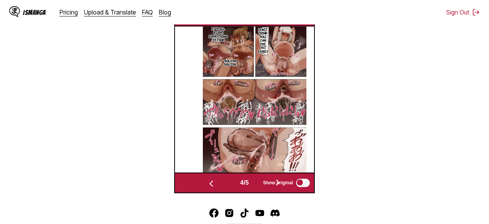
click at [188, 21] on img "button" at bounding box center [184, 15] width 9 height 9
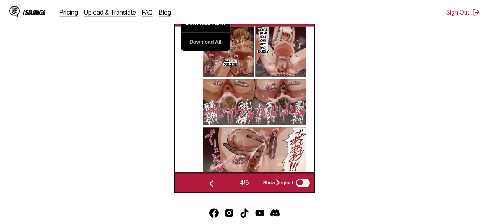
click at [207, 32] on button "Download Panel" at bounding box center [205, 23] width 49 height 18
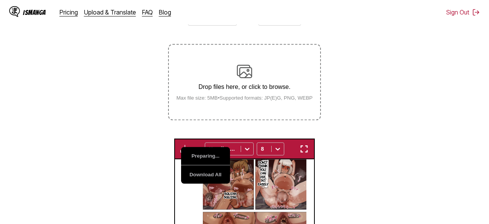
scroll to position [0, 0]
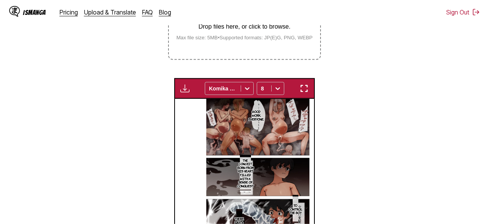
scroll to position [184, 0]
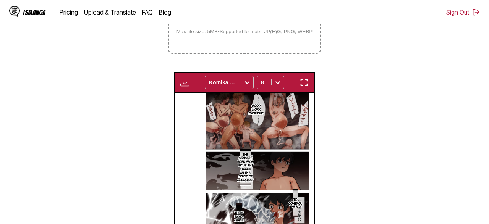
click at [187, 87] on img "button" at bounding box center [184, 82] width 9 height 9
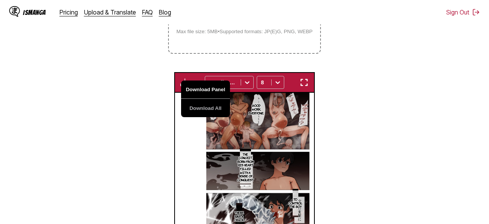
click at [223, 99] on button "Download Panel" at bounding box center [205, 90] width 49 height 18
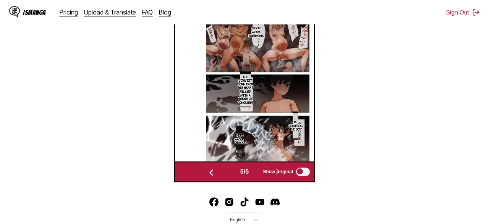
scroll to position [250, 0]
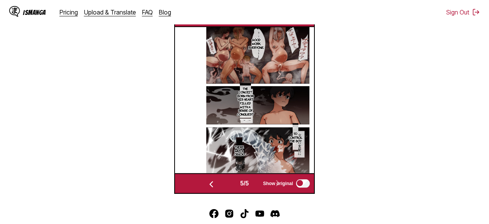
click at [432, 155] on section "From Japanese To English Drop files here, or click to browse. Max file size: 5M…" at bounding box center [244, 33] width 477 height 322
click at [303, 21] on img "button" at bounding box center [303, 16] width 9 height 9
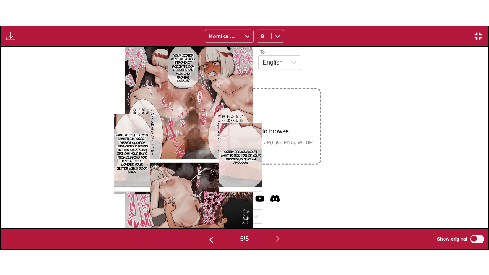
scroll to position [0, 1950]
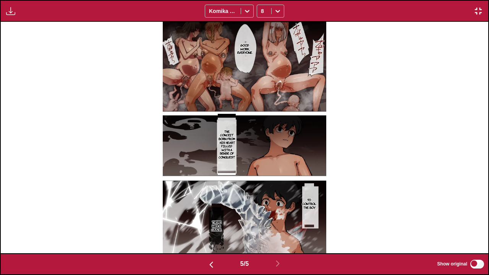
click at [63, 154] on div "Good work, everyone. The conceit born from his heart, filled with a sense of co…" at bounding box center [244, 137] width 487 height 231
click at [207, 224] on img "button" at bounding box center [211, 264] width 9 height 9
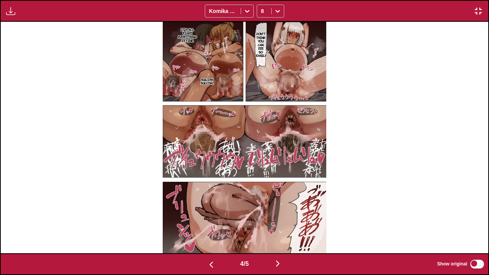
click at [207, 224] on img "button" at bounding box center [211, 264] width 9 height 9
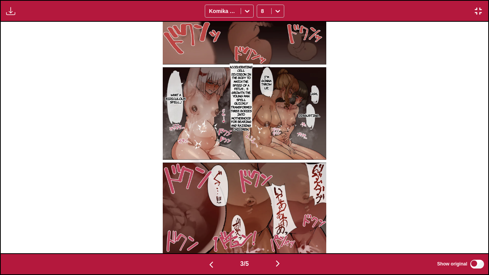
click at [207, 224] on img "button" at bounding box center [211, 264] width 9 height 9
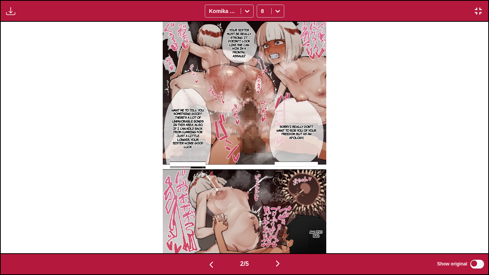
click at [480, 13] on img "button" at bounding box center [478, 10] width 9 height 9
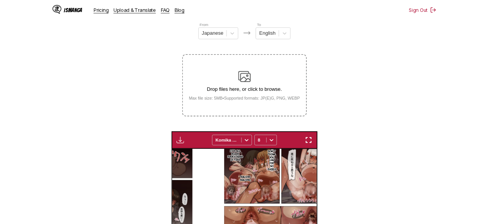
scroll to position [0, 136]
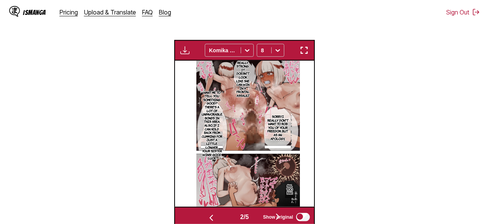
click at [306, 55] on img "button" at bounding box center [303, 50] width 9 height 9
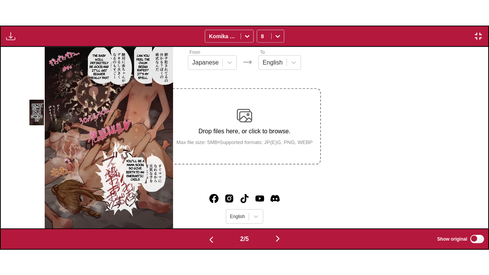
scroll to position [0, 487]
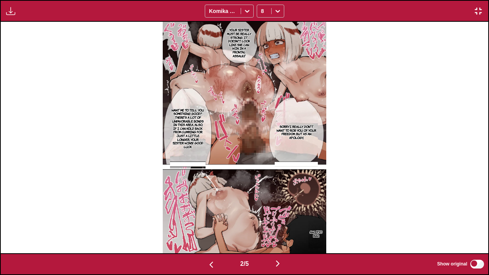
click at [58, 50] on div "Your sister must be really strong. It doesn't look like she can win in a fronta…" at bounding box center [244, 137] width 487 height 231
click at [10, 11] on img "button" at bounding box center [10, 10] width 9 height 9
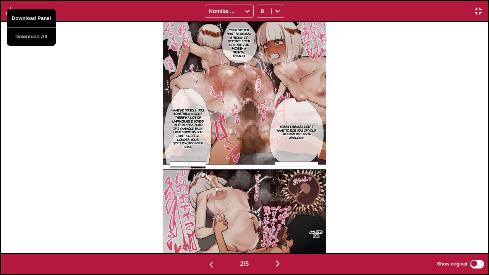
click at [18, 18] on button "Download Panel" at bounding box center [31, 18] width 49 height 18
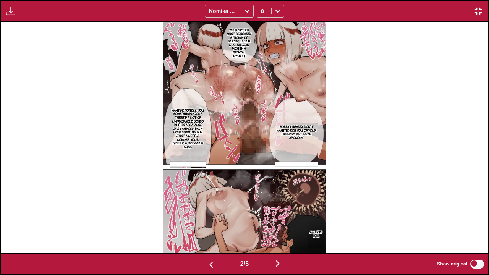
click at [483, 9] on button "button" at bounding box center [478, 11] width 14 height 10
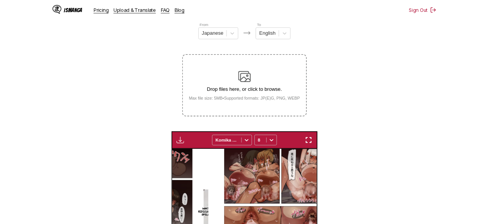
scroll to position [0, 136]
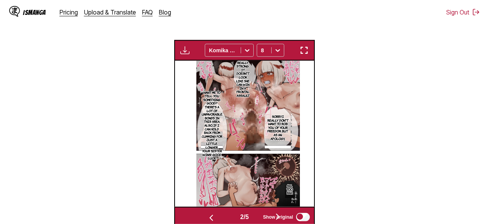
click at [306, 55] on img "button" at bounding box center [303, 50] width 9 height 9
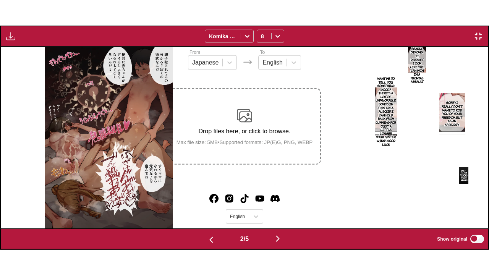
scroll to position [0, 487]
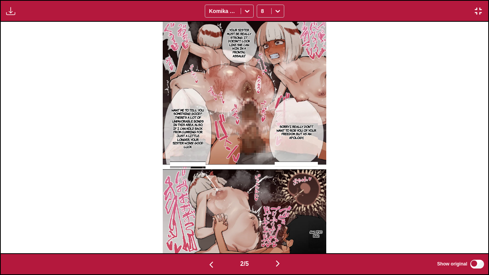
click at [281, 224] on img "button" at bounding box center [277, 263] width 9 height 9
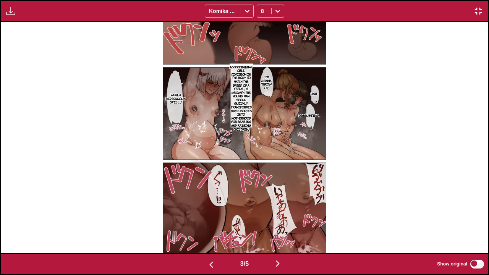
click at [9, 15] on img "button" at bounding box center [10, 10] width 9 height 9
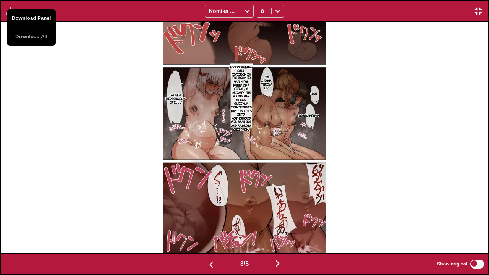
click at [17, 18] on button "Download Panel" at bounding box center [31, 18] width 49 height 18
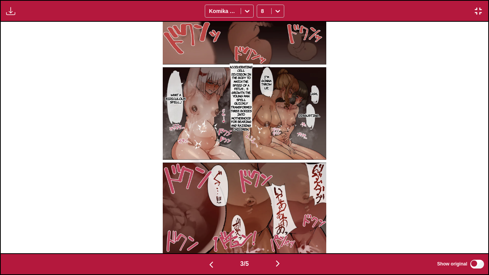
click at [282, 224] on img "button" at bounding box center [277, 263] width 9 height 9
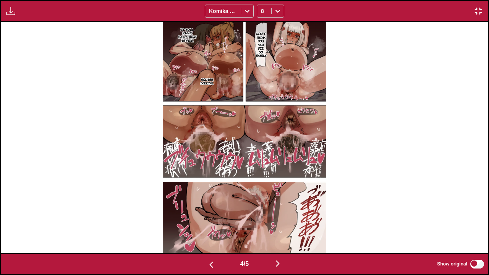
click at [9, 15] on img "button" at bounding box center [10, 10] width 9 height 9
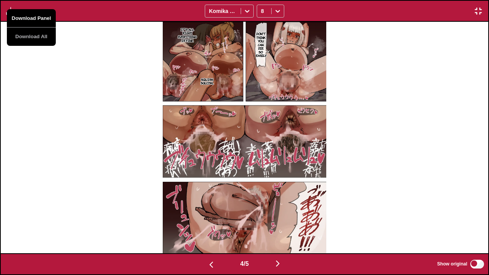
click at [20, 17] on button "Download Panel" at bounding box center [31, 18] width 49 height 18
click at [282, 224] on img "button" at bounding box center [277, 263] width 9 height 9
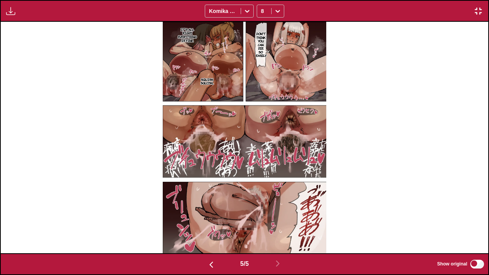
scroll to position [0, 1950]
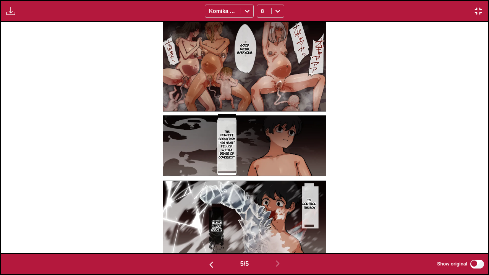
click at [6, 9] on img "button" at bounding box center [10, 10] width 9 height 9
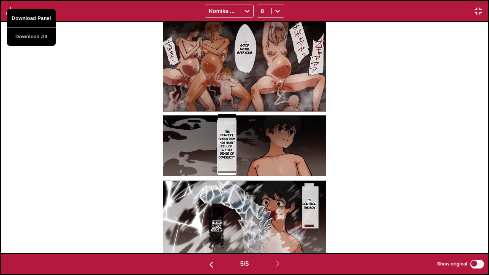
click at [28, 21] on button "Download Panel" at bounding box center [31, 18] width 49 height 18
click at [480, 9] on img "button" at bounding box center [478, 10] width 9 height 9
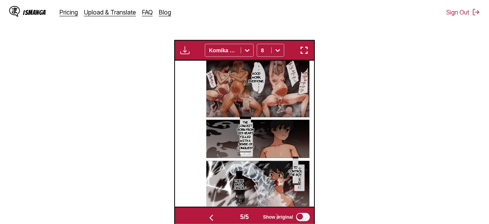
scroll to position [0, 0]
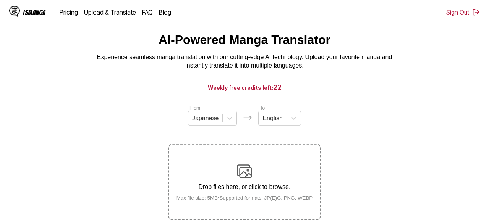
scroll to position [11, 0]
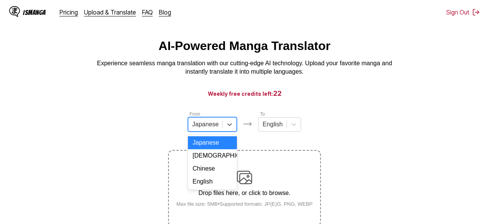
click at [220, 130] on div "Japanese" at bounding box center [205, 124] width 34 height 11
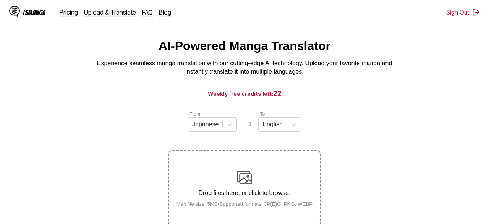
click at [318, 153] on div "From Japanese To English Drop files here, or click to browse. Max file size: 5M…" at bounding box center [244, 168] width 153 height 116
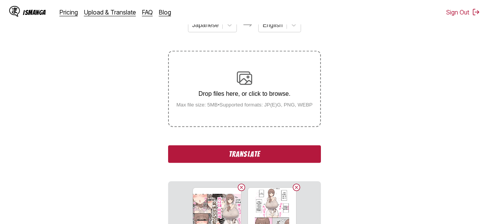
scroll to position [108, 0]
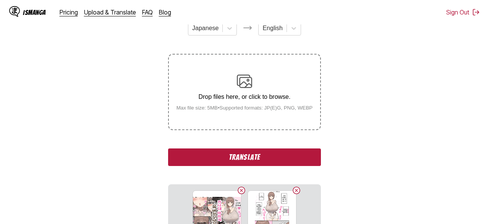
click at [249, 166] on button "Translate" at bounding box center [244, 158] width 153 height 18
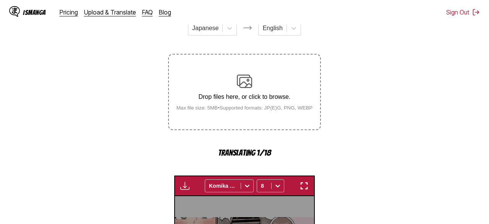
scroll to position [290, 0]
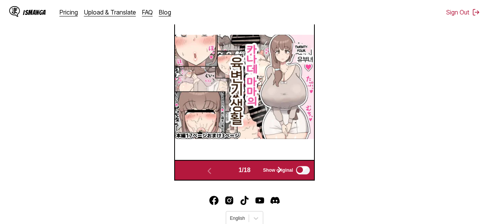
click at [304, 8] on img "button" at bounding box center [303, 3] width 9 height 9
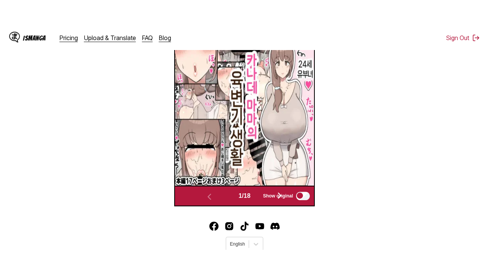
scroll to position [95, 0]
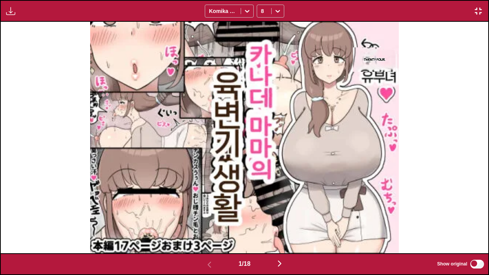
click at [282, 224] on img "button" at bounding box center [279, 263] width 9 height 9
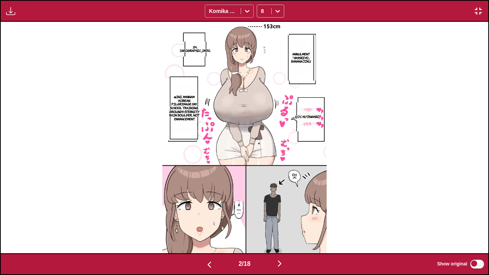
click at [221, 11] on div at bounding box center [223, 11] width 28 height 8
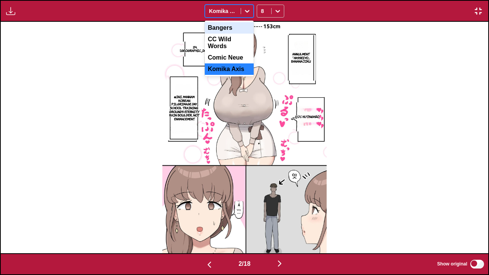
click at [226, 28] on div "Bangers" at bounding box center [229, 27] width 49 height 11
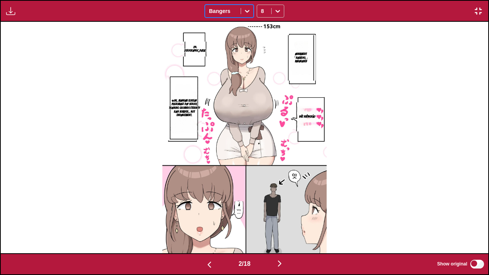
click at [227, 13] on div at bounding box center [223, 11] width 28 height 8
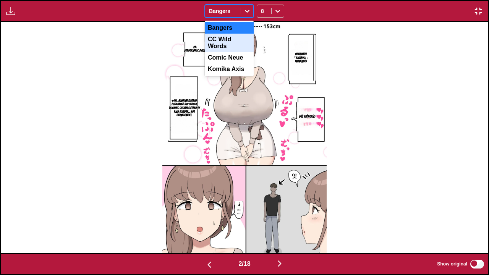
click at [229, 43] on div "CC Wild Words" at bounding box center [229, 43] width 49 height 18
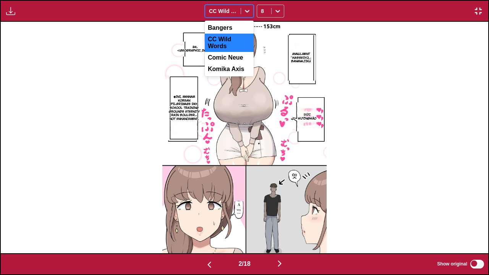
click at [230, 15] on div at bounding box center [223, 11] width 28 height 8
click at [230, 55] on div "Comic Neue" at bounding box center [229, 57] width 49 height 11
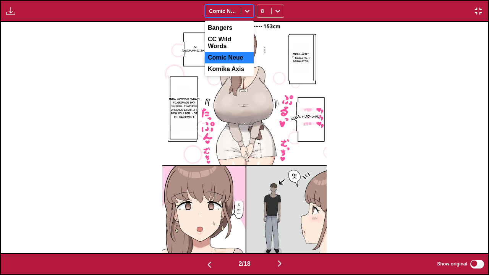
click at [235, 14] on div at bounding box center [223, 11] width 28 height 8
click at [233, 75] on div "Komika Axis" at bounding box center [229, 68] width 49 height 11
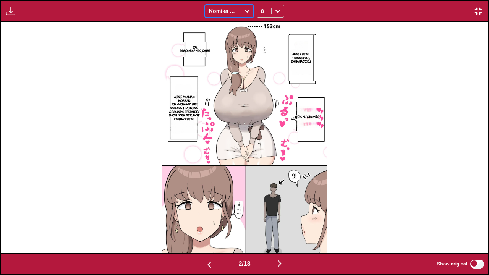
click at [223, 12] on div at bounding box center [223, 11] width 28 height 8
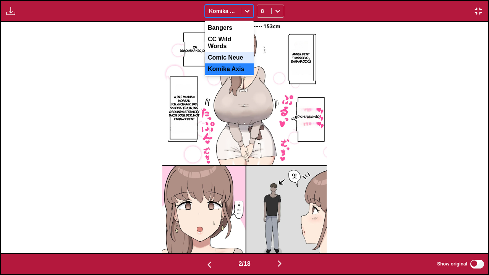
click at [230, 60] on div "Comic Neue" at bounding box center [229, 57] width 49 height 11
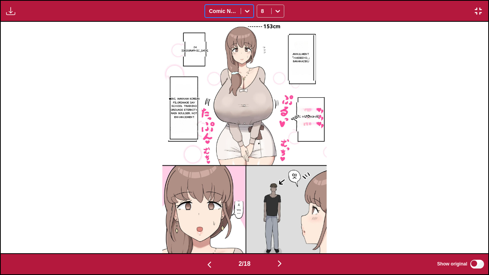
click at [284, 224] on img "button" at bounding box center [279, 263] width 9 height 9
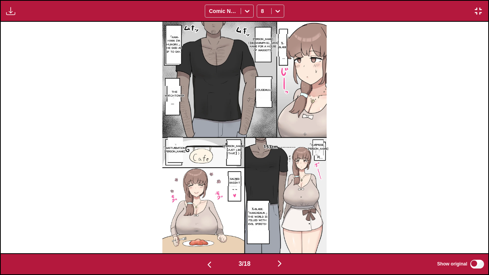
click at [284, 224] on img "button" at bounding box center [279, 263] width 9 height 9
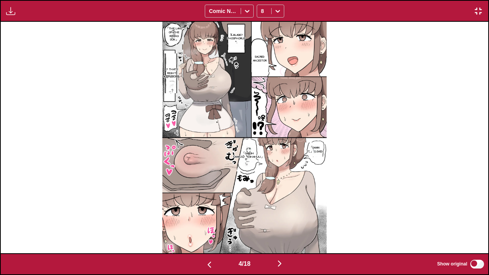
click at [284, 224] on img "button" at bounding box center [279, 263] width 9 height 9
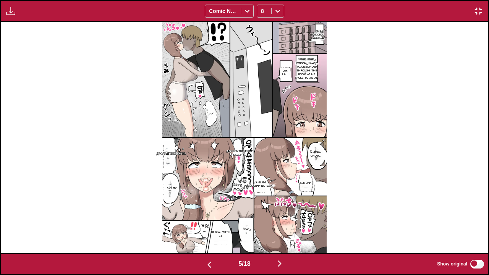
click at [284, 224] on img "button" at bounding box center [279, 263] width 9 height 9
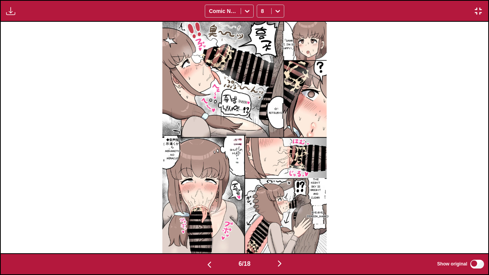
click at [284, 224] on img "button" at bounding box center [279, 263] width 9 height 9
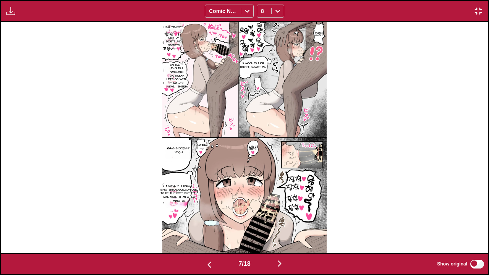
click at [206, 224] on img "button" at bounding box center [209, 264] width 9 height 9
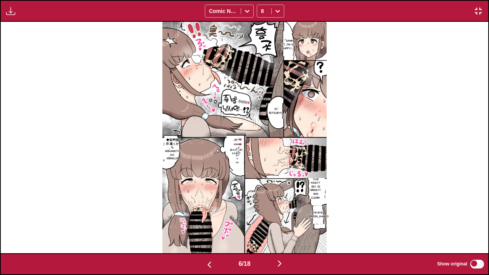
click at [206, 224] on img "button" at bounding box center [209, 264] width 9 height 9
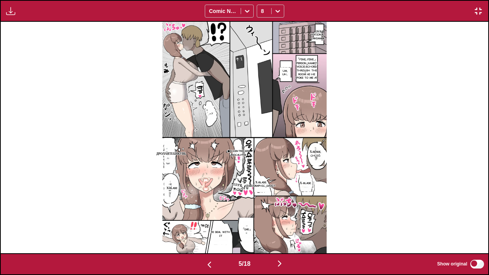
click at [206, 224] on img "button" at bounding box center [209, 264] width 9 height 9
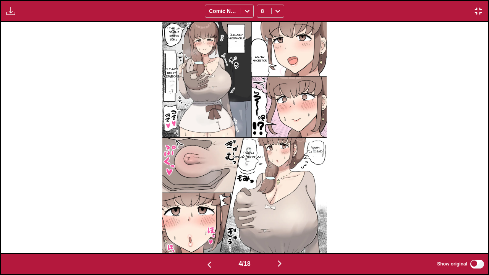
click at [206, 224] on img "button" at bounding box center [209, 264] width 9 height 9
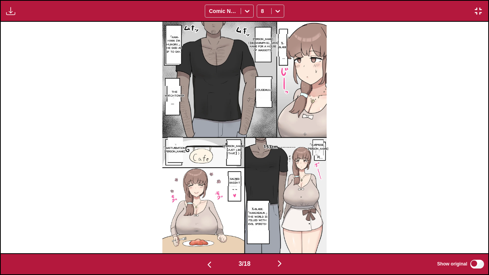
click at [284, 224] on img "button" at bounding box center [279, 263] width 9 height 9
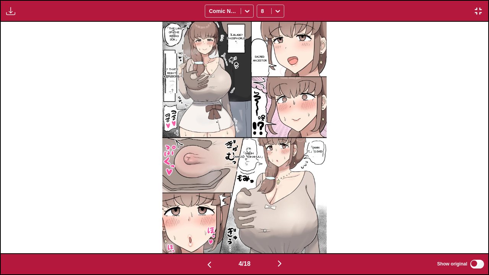
click at [284, 224] on img "button" at bounding box center [279, 263] width 9 height 9
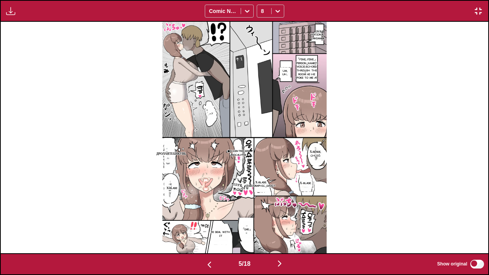
click at [284, 224] on img "button" at bounding box center [279, 263] width 9 height 9
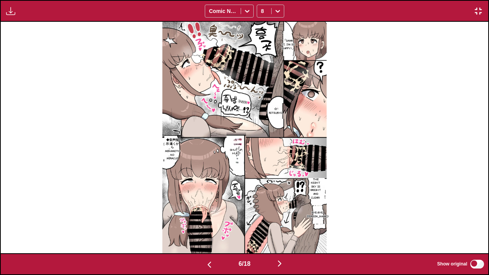
click at [284, 224] on img "button" at bounding box center [279, 263] width 9 height 9
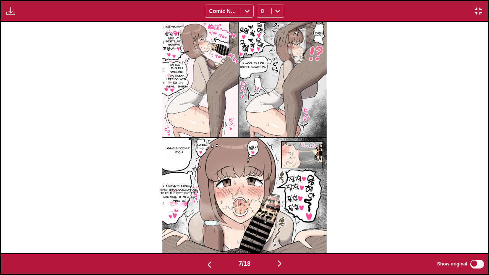
click at [284, 224] on img "button" at bounding box center [279, 263] width 9 height 9
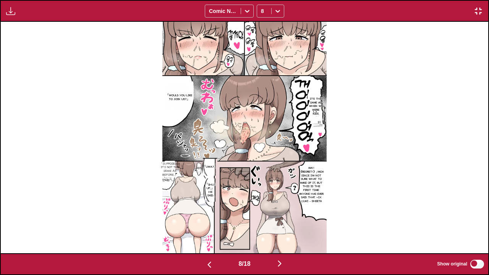
click at [284, 224] on img "button" at bounding box center [279, 263] width 9 height 9
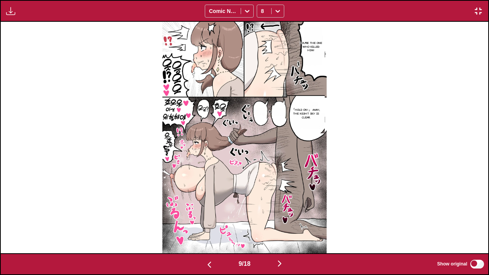
click at [284, 224] on img "button" at bounding box center [279, 263] width 9 height 9
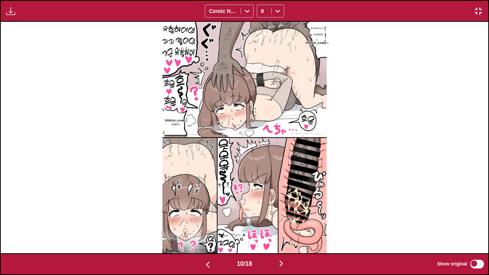
click at [285, 224] on img "button" at bounding box center [281, 263] width 9 height 9
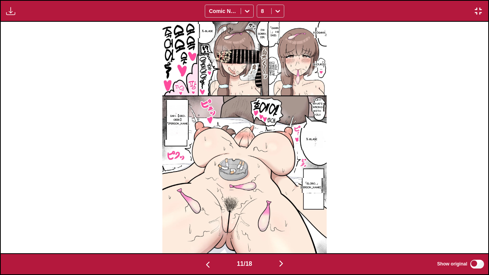
click at [285, 224] on img "button" at bounding box center [281, 263] width 9 height 9
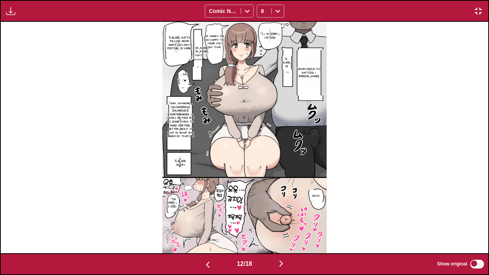
click at [285, 224] on img "button" at bounding box center [281, 263] width 9 height 9
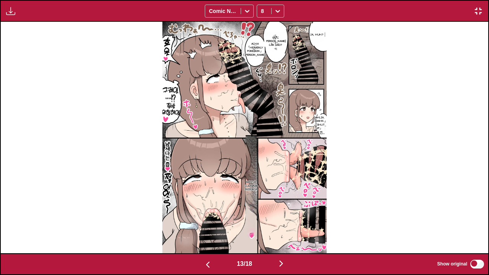
click at [285, 224] on img "button" at bounding box center [281, 263] width 9 height 9
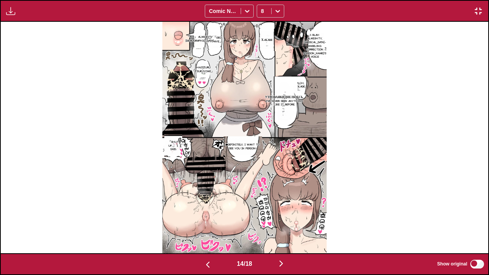
click at [285, 224] on img "button" at bounding box center [281, 263] width 9 height 9
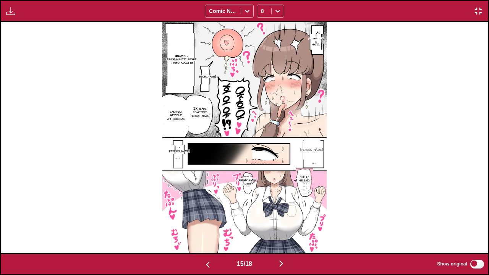
click at [285, 224] on img "button" at bounding box center [281, 263] width 9 height 9
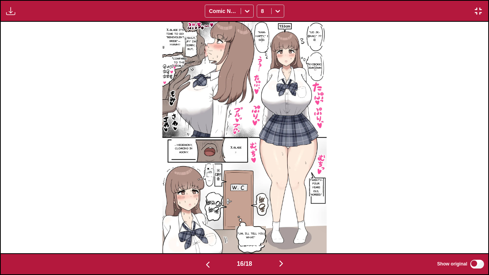
click at [285, 224] on img "button" at bounding box center [281, 263] width 9 height 9
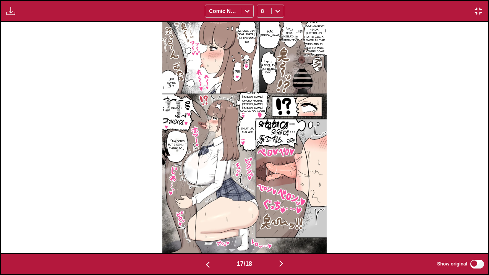
click at [285, 224] on img "button" at bounding box center [281, 263] width 9 height 9
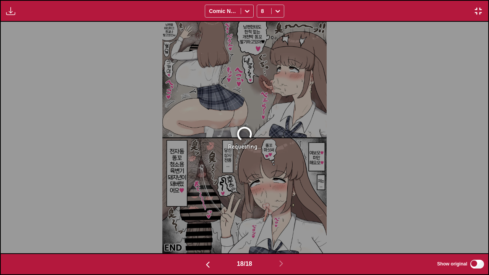
click at [206, 224] on img "button" at bounding box center [207, 264] width 9 height 9
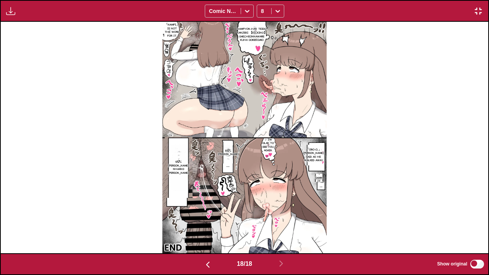
click at [478, 8] on img "button" at bounding box center [478, 10] width 9 height 9
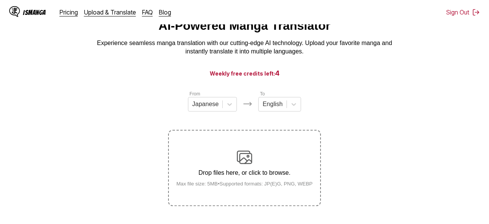
scroll to position [0, 0]
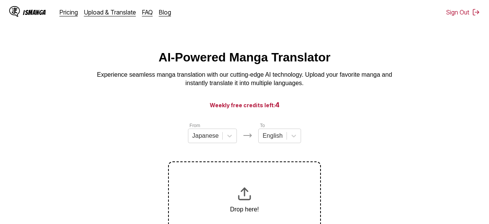
scroll to position [20, 0]
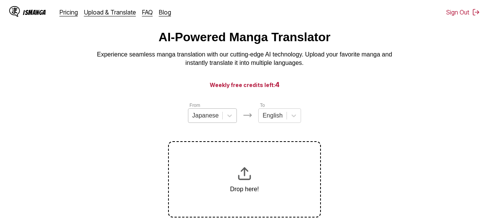
click at [207, 120] on div at bounding box center [205, 116] width 26 height 8
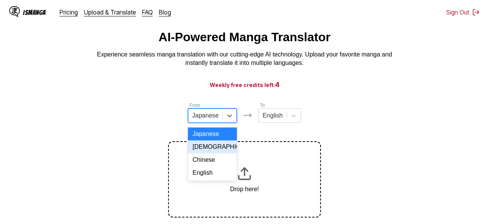
click at [210, 154] on div "[DEMOGRAPHIC_DATA]" at bounding box center [212, 147] width 49 height 13
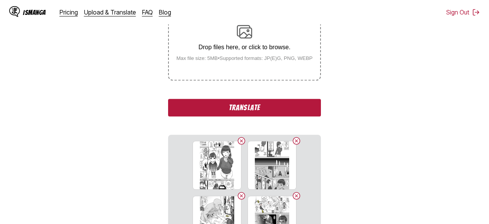
scroll to position [102, 0]
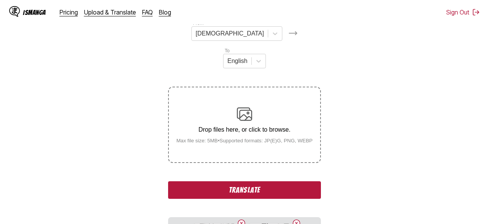
click at [260, 186] on button "Translate" at bounding box center [244, 190] width 153 height 18
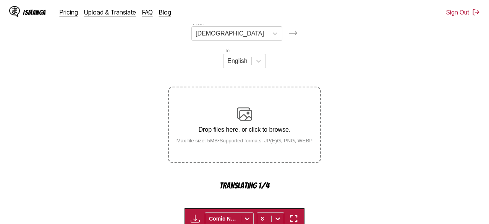
scroll to position [290, 0]
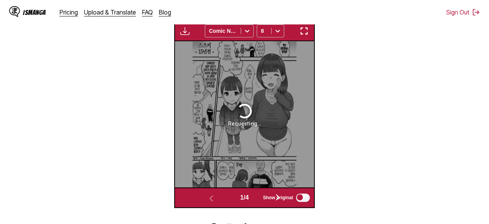
click at [301, 29] on img "button" at bounding box center [303, 30] width 9 height 9
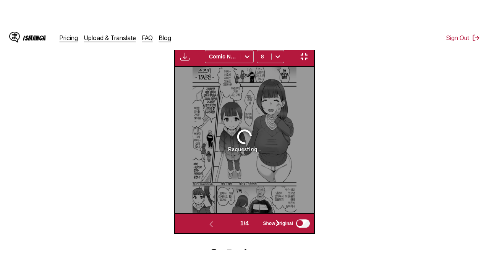
scroll to position [95, 0]
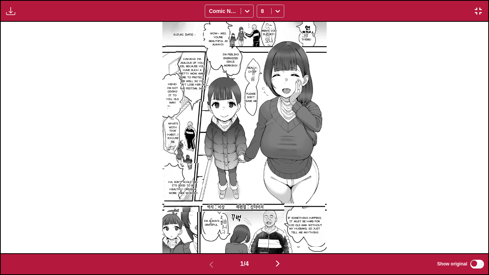
click at [280, 224] on img "button" at bounding box center [277, 263] width 9 height 9
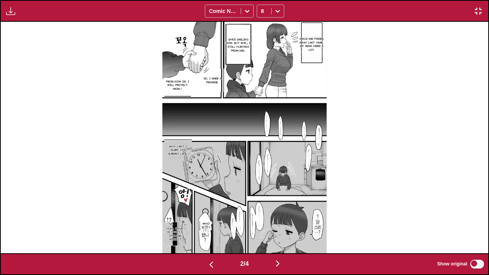
click at [280, 224] on img "button" at bounding box center [277, 263] width 9 height 9
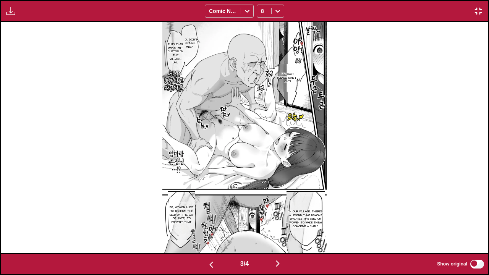
click at [282, 224] on img "button" at bounding box center [277, 263] width 9 height 9
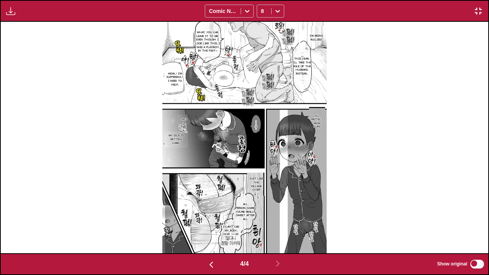
click at [207, 224] on img "button" at bounding box center [211, 264] width 9 height 9
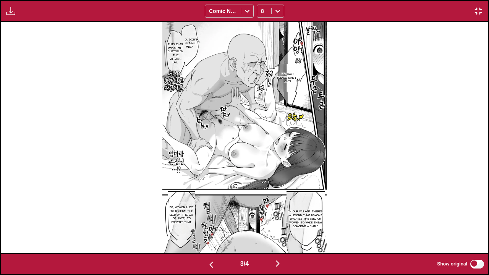
click at [207, 224] on img "button" at bounding box center [211, 264] width 9 height 9
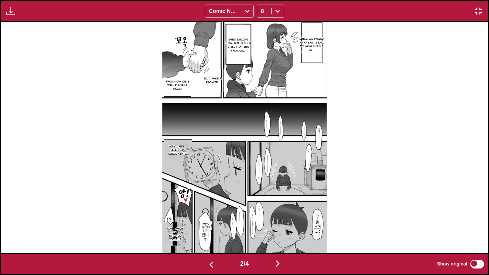
click at [207, 224] on img "button" at bounding box center [211, 264] width 9 height 9
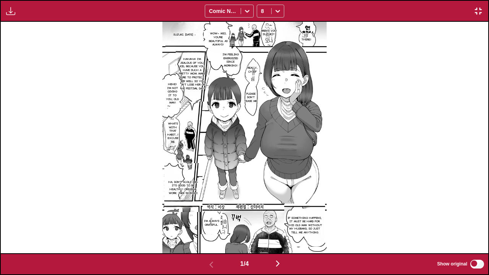
click at [10, 13] on img "button" at bounding box center [10, 10] width 9 height 9
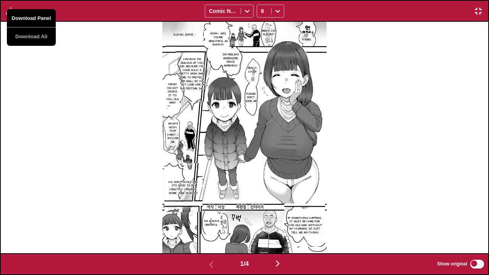
click at [16, 15] on button "Download Panel" at bounding box center [31, 18] width 49 height 18
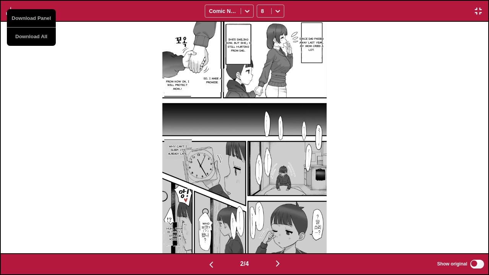
click at [126, 68] on div "Since dad passed away last year... my mom cried a lot. She's smiling now... but…" at bounding box center [244, 137] width 487 height 231
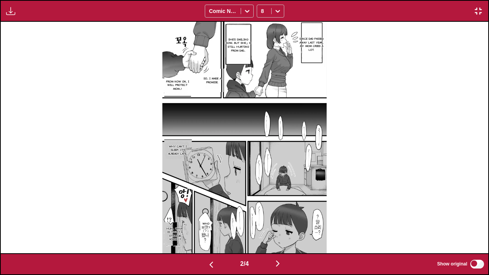
click at [11, 10] on img "button" at bounding box center [10, 10] width 9 height 9
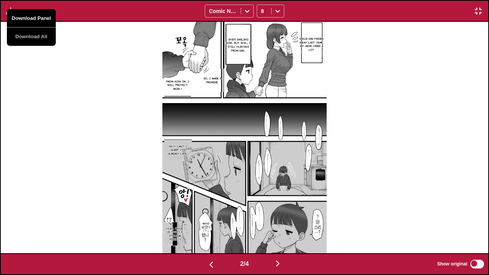
click at [25, 15] on button "Download Panel" at bounding box center [31, 18] width 49 height 18
click at [86, 77] on div "Since dad passed away last year... my mom cried a lot. She's smiling now... but…" at bounding box center [244, 137] width 487 height 231
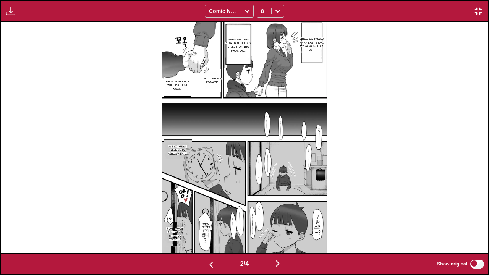
scroll to position [0, 975]
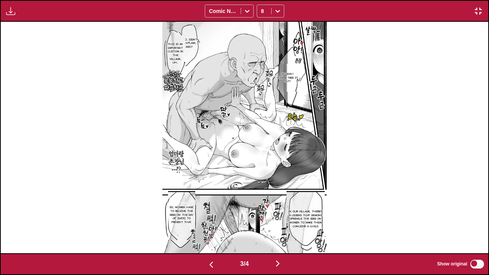
click at [6, 16] on button "button" at bounding box center [11, 11] width 14 height 10
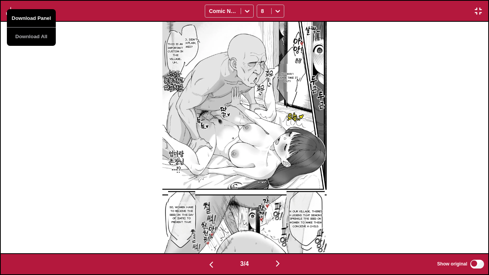
click at [17, 15] on button "Download Panel" at bounding box center [31, 18] width 49 height 18
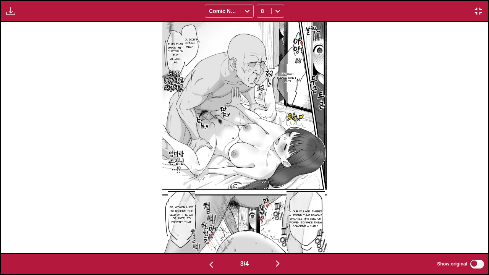
click at [119, 89] on div "Hoo... Didn't I explain, Mio? This is an important custom in the village... Uh.…" at bounding box center [244, 137] width 487 height 231
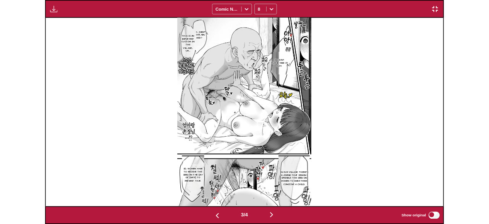
scroll to position [0, 1462]
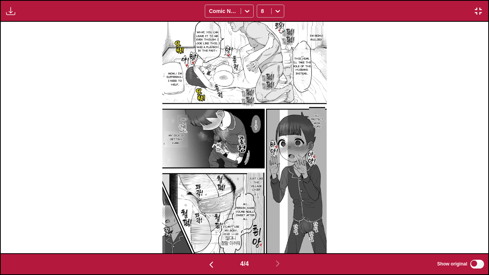
click at [11, 12] on img "button" at bounding box center [10, 10] width 9 height 9
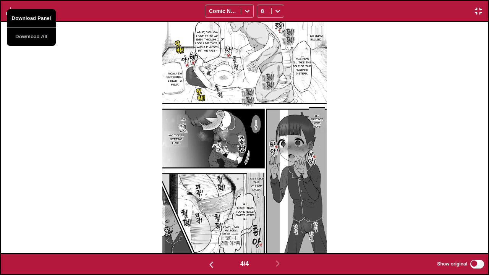
click at [16, 15] on button "Download Panel" at bounding box center [31, 18] width 49 height 18
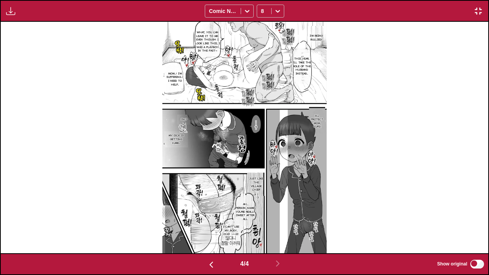
click at [105, 94] on div "I'm being bullied! What, you can leave it to me. Even though I look like this, …" at bounding box center [244, 137] width 487 height 231
click at [484, 11] on button "button" at bounding box center [478, 11] width 14 height 10
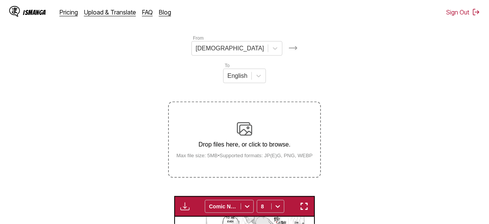
scroll to position [31, 0]
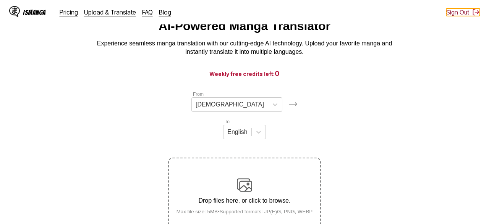
click at [454, 11] on button "Sign Out" at bounding box center [463, 12] width 34 height 8
click at [459, 16] on button "Sign Out" at bounding box center [463, 12] width 34 height 8
click at [459, 13] on button "Sign Out" at bounding box center [463, 12] width 34 height 8
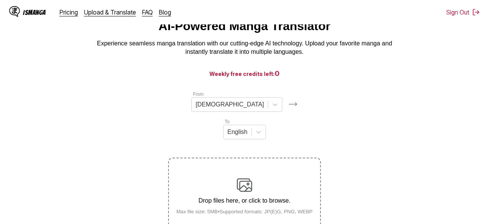
click at [456, 38] on div "AI-Powered Manga Translator Experience seamless manga translation with our cutt…" at bounding box center [244, 37] width 477 height 37
click at [478, 11] on img at bounding box center [476, 12] width 8 height 8
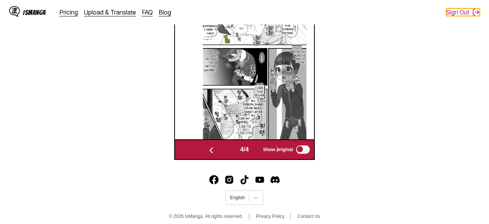
scroll to position [0, 0]
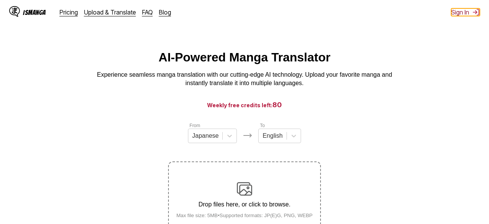
click at [464, 15] on button "Sign In" at bounding box center [465, 12] width 29 height 8
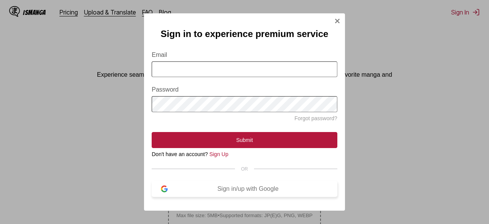
click at [270, 193] on div "Sign in/up with Google" at bounding box center [248, 189] width 160 height 7
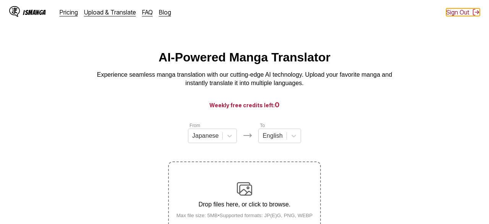
click at [457, 12] on button "Sign Out" at bounding box center [463, 12] width 34 height 8
click at [457, 12] on button "Sign In" at bounding box center [465, 12] width 29 height 8
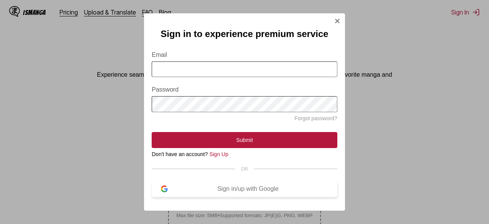
click at [232, 193] on div "Sign in/up with Google" at bounding box center [248, 189] width 160 height 7
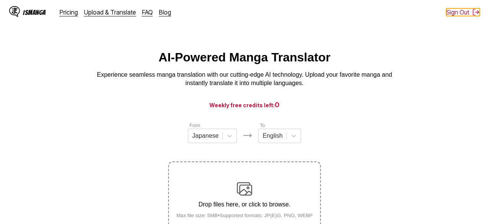
click at [450, 15] on button "Sign Out" at bounding box center [463, 12] width 34 height 8
click at [451, 15] on button "Sign In" at bounding box center [465, 12] width 29 height 8
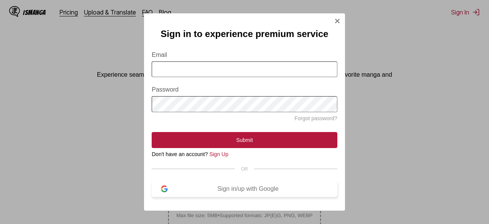
click at [227, 193] on div "Sign in/up with Google" at bounding box center [248, 189] width 160 height 7
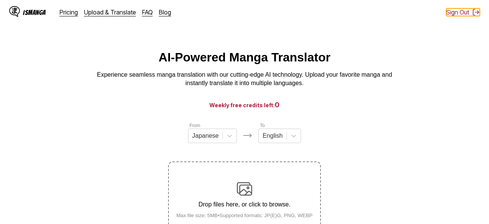
click at [461, 11] on button "Sign Out" at bounding box center [463, 12] width 34 height 8
click at [461, 11] on button "Sign In" at bounding box center [465, 12] width 29 height 8
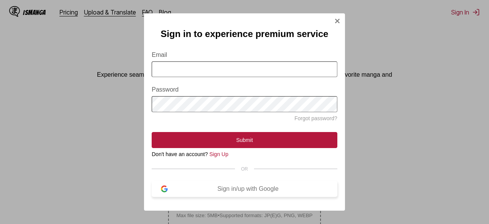
click at [259, 190] on button "Sign in/up with Google" at bounding box center [245, 189] width 186 height 16
